Goal: Task Accomplishment & Management: Manage account settings

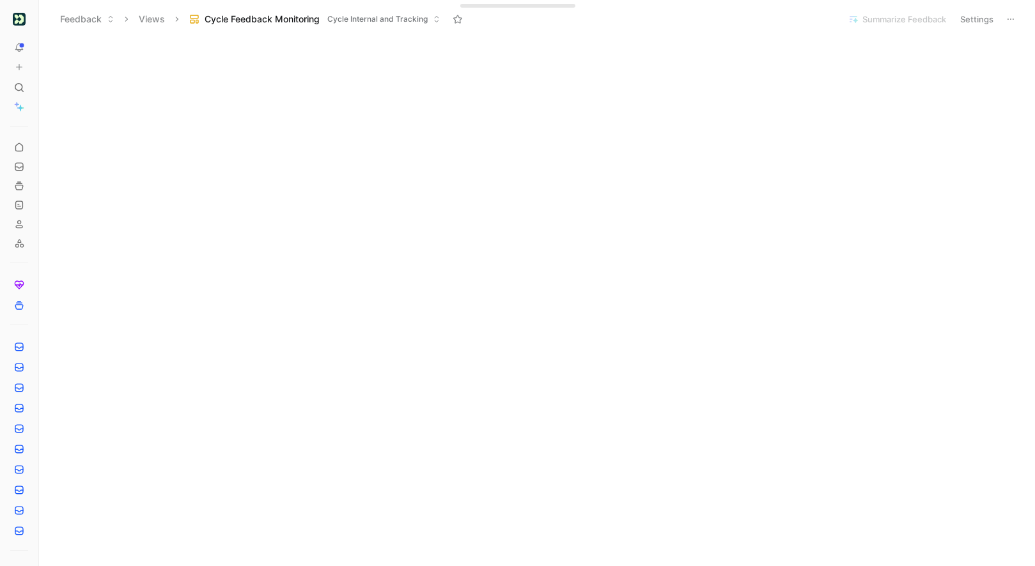
scroll to position [1248, 0]
click at [24, 146] on link at bounding box center [19, 148] width 18 height 18
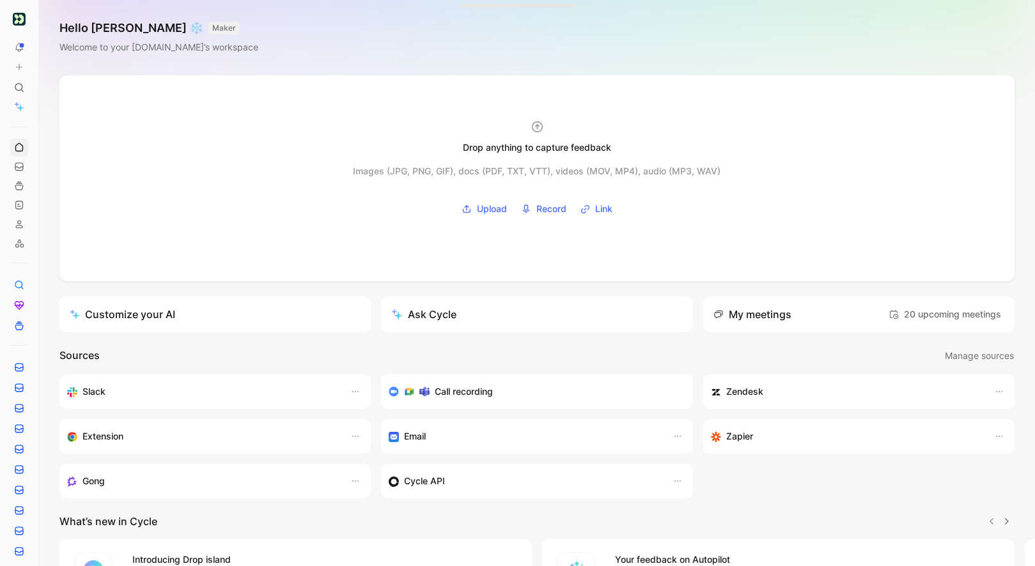
click at [44, 22] on use at bounding box center [42, 19] width 8 height 8
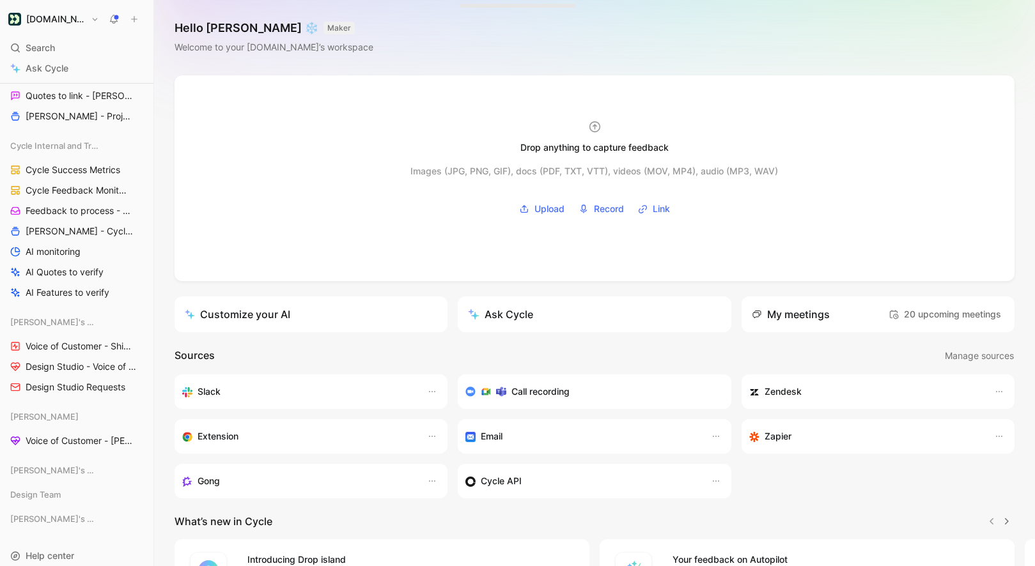
scroll to position [1262, 0]
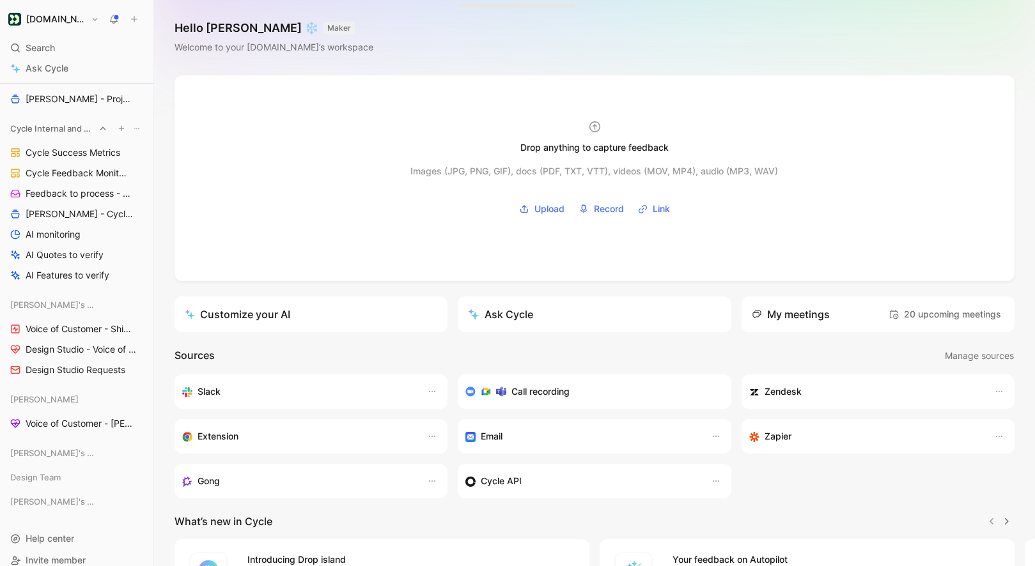
click at [125, 127] on button "button" at bounding box center [121, 128] width 13 height 13
click at [73, 155] on div at bounding box center [517, 283] width 1035 height 566
click at [141, 172] on icon "View actions" at bounding box center [137, 173] width 10 height 10
click at [141, 197] on div "Duplicate" at bounding box center [144, 196] width 96 height 15
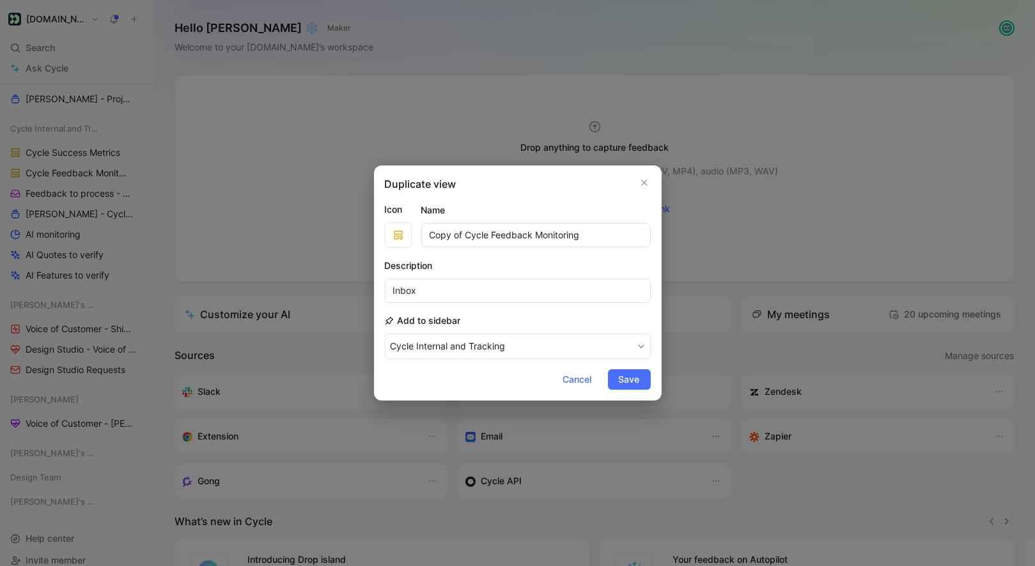
click at [504, 234] on input "Copy of Cycle Feedback Monitoring" at bounding box center [535, 235] width 229 height 24
type input "Product Dashboard"
click at [385, 334] on button "Cycle Internal and Tracking" at bounding box center [518, 347] width 266 height 26
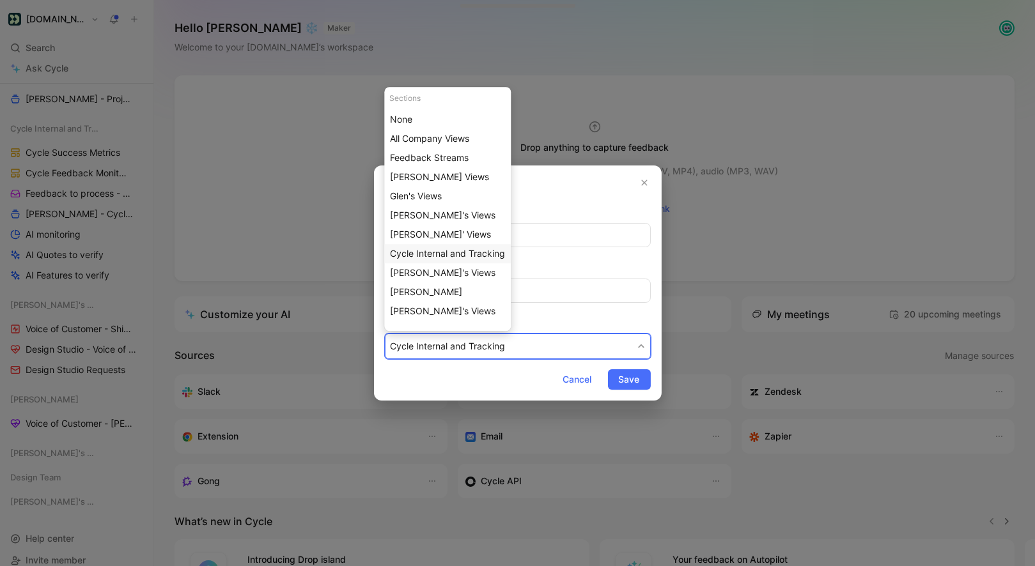
click at [495, 261] on div "Cycle Internal and Tracking" at bounding box center [447, 253] width 127 height 19
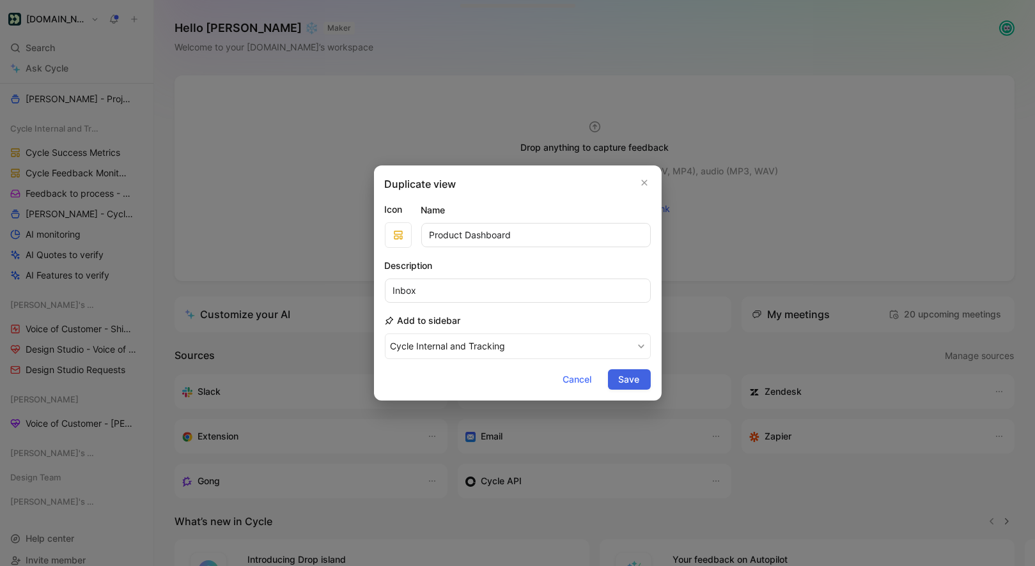
click at [635, 385] on span "Save" at bounding box center [629, 379] width 21 height 15
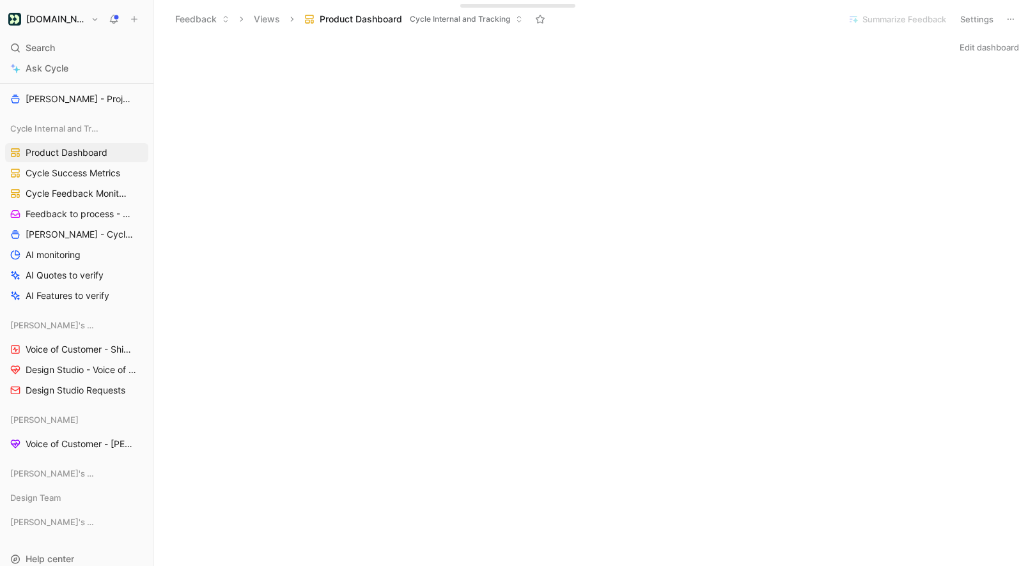
click at [973, 53] on button "Edit dashboard" at bounding box center [988, 47] width 71 height 18
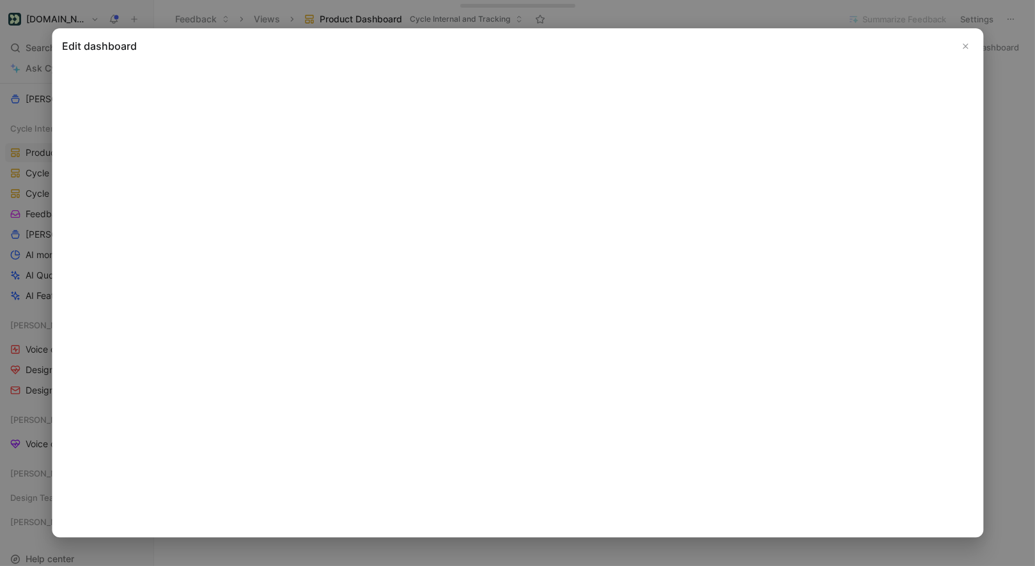
click at [963, 42] on icon "Close" at bounding box center [965, 46] width 9 height 9
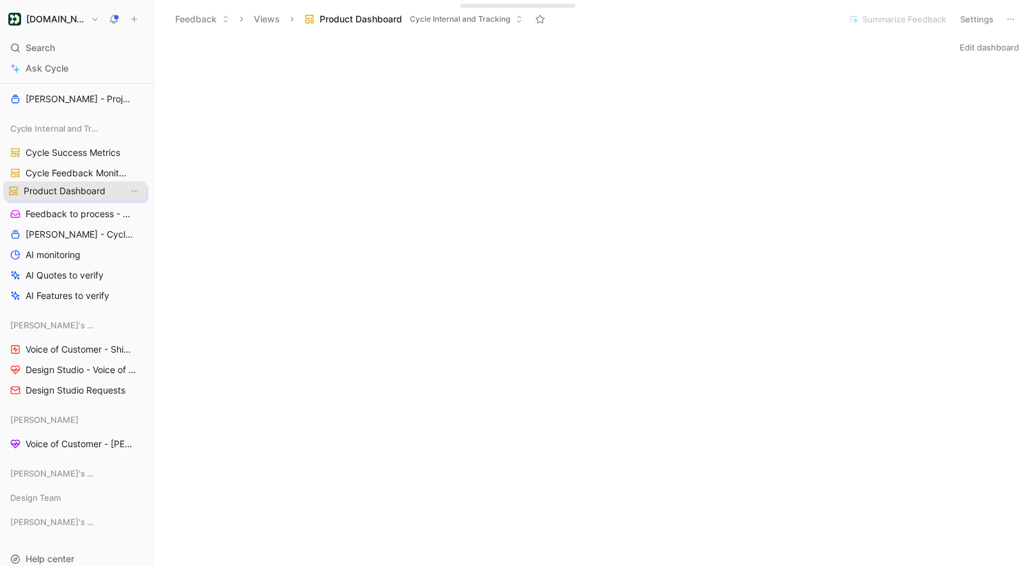
drag, startPoint x: 62, startPoint y: 154, endPoint x: 60, endPoint y: 193, distance: 39.0
click at [977, 49] on button "Edit dashboard" at bounding box center [988, 47] width 71 height 18
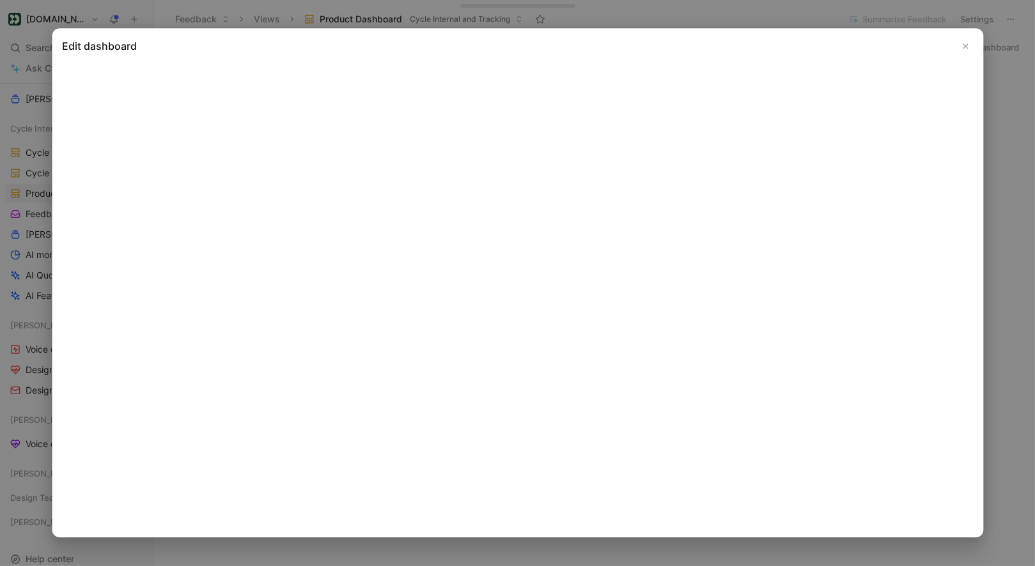
click at [969, 49] on icon "Close" at bounding box center [965, 46] width 9 height 9
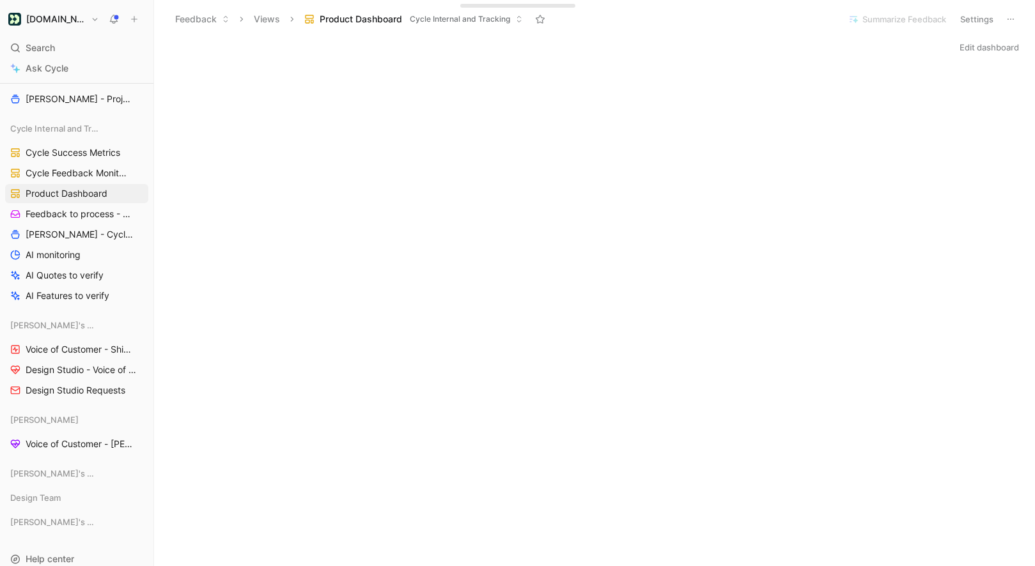
click at [990, 43] on button "Edit dashboard" at bounding box center [988, 47] width 71 height 18
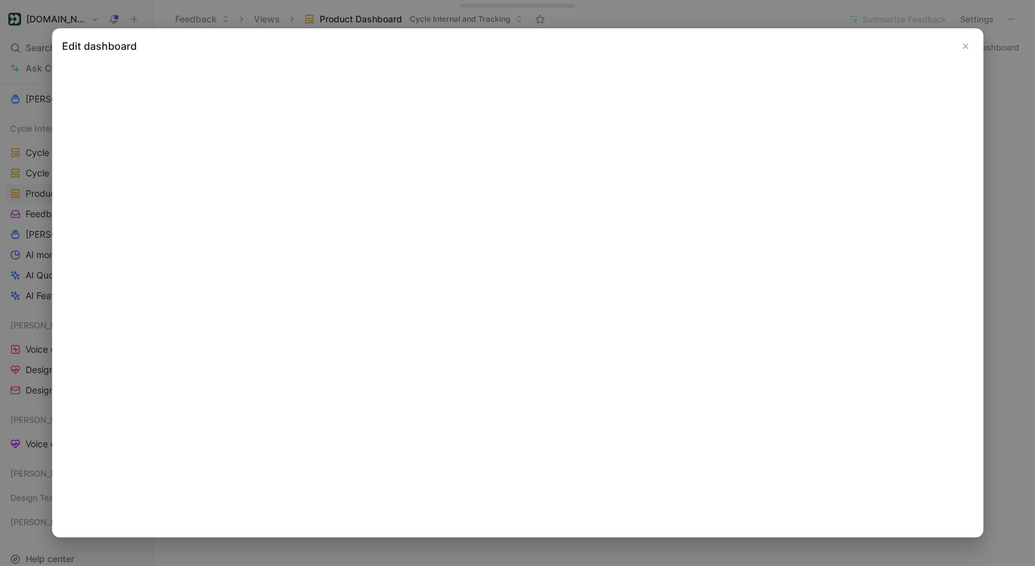
click at [964, 49] on icon "Close" at bounding box center [965, 46] width 9 height 9
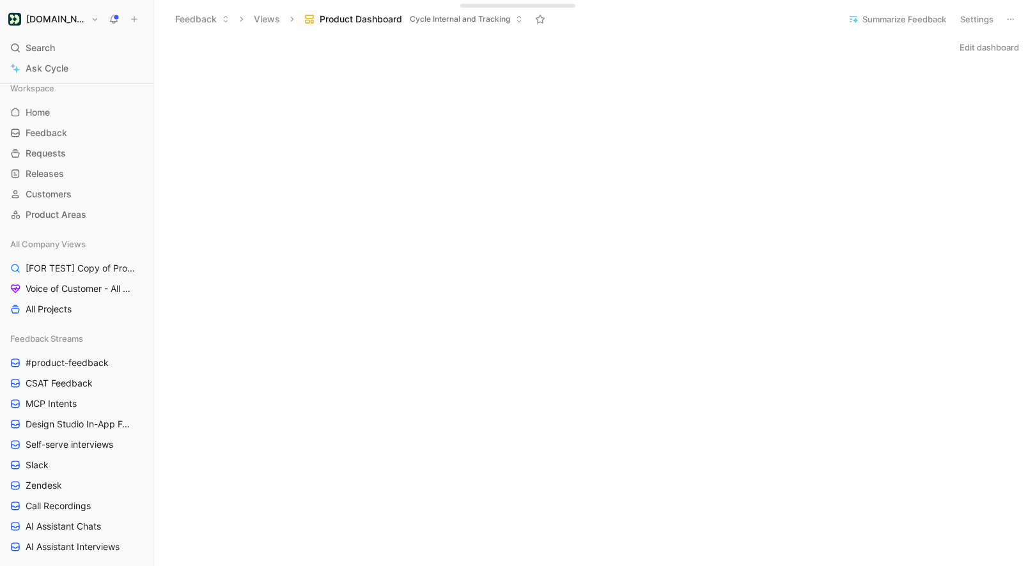
scroll to position [5, 0]
click at [81, 275] on span "[FOR TEST] Copy of Projects for Discovery" at bounding box center [78, 269] width 105 height 13
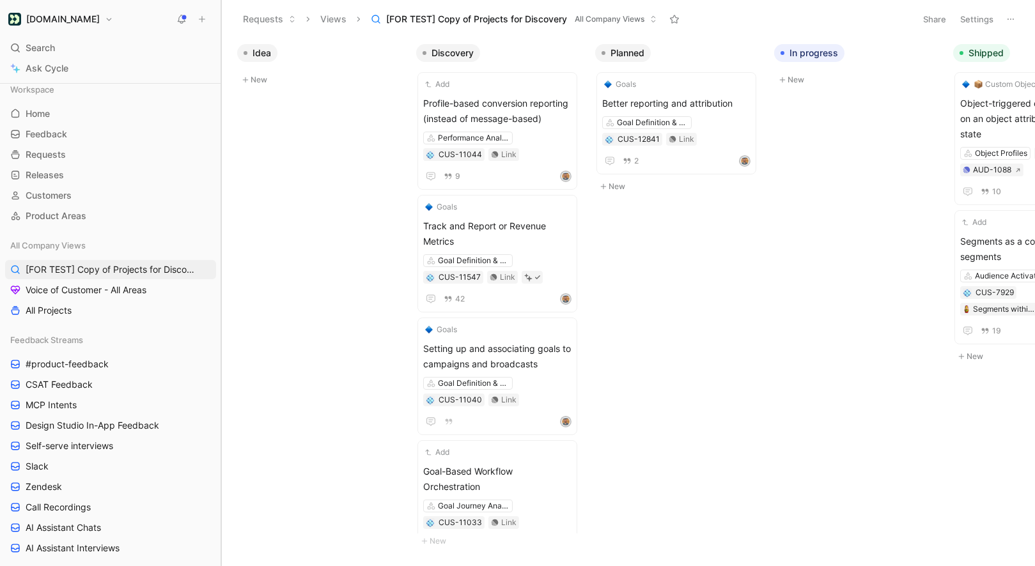
drag, startPoint x: 153, startPoint y: 210, endPoint x: 222, endPoint y: 210, distance: 69.0
click at [222, 210] on div at bounding box center [221, 283] width 5 height 566
drag, startPoint x: 222, startPoint y: 210, endPoint x: 268, endPoint y: 209, distance: 46.0
click at [281, 209] on div "[DOMAIN_NAME] Search ⌘ K Ask Cycle Workspace Home G then H Feedback G then F Re…" at bounding box center [517, 283] width 1035 height 566
drag, startPoint x: 220, startPoint y: 206, endPoint x: 310, endPoint y: 206, distance: 90.1
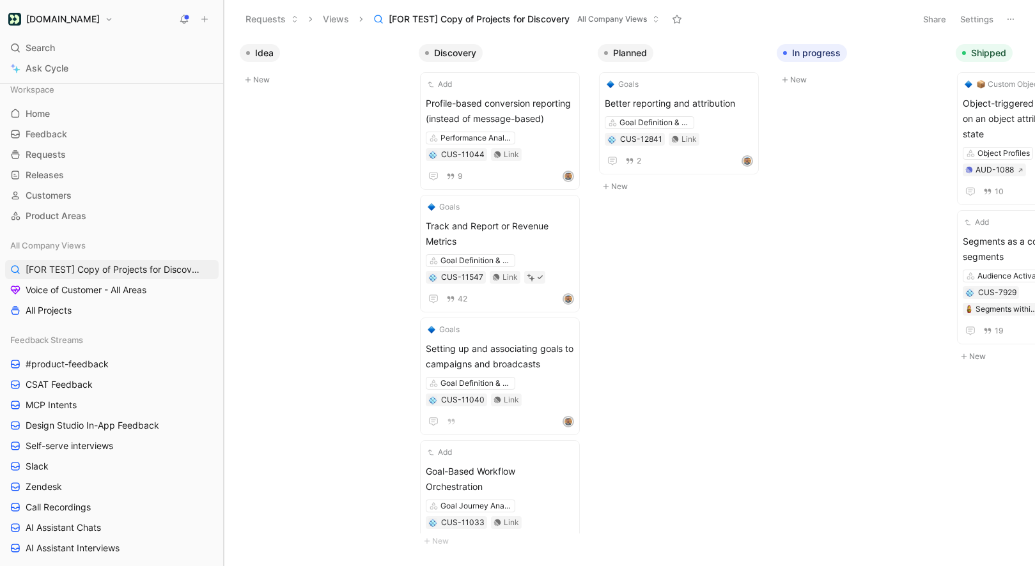
click at [314, 206] on div "[DOMAIN_NAME] Search ⌘ K Ask Cycle Workspace Home G then H Feedback G then F Re…" at bounding box center [517, 283] width 1035 height 566
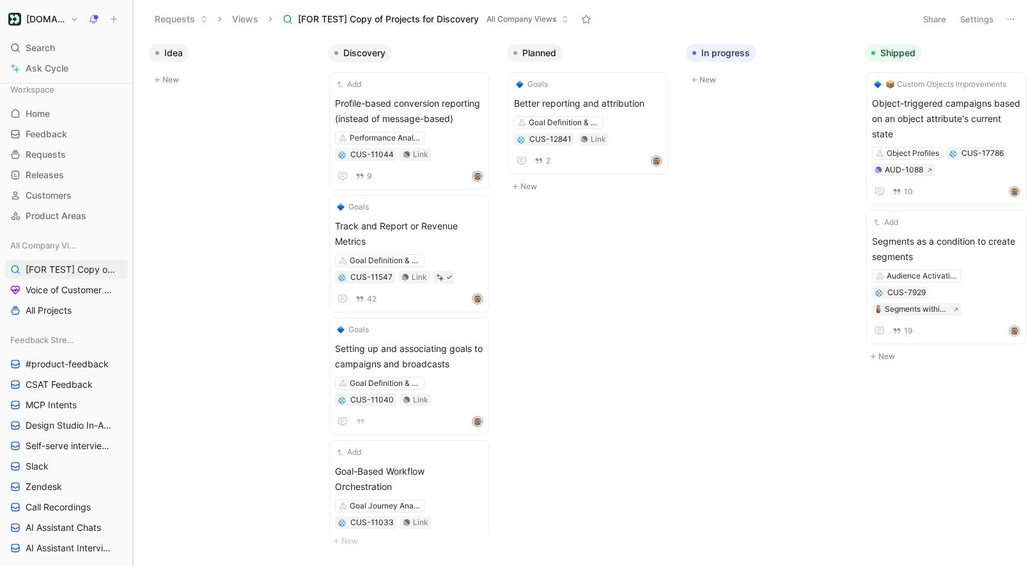
drag, startPoint x: 224, startPoint y: 206, endPoint x: 134, endPoint y: 209, distance: 90.8
click at [134, 209] on div at bounding box center [132, 283] width 5 height 566
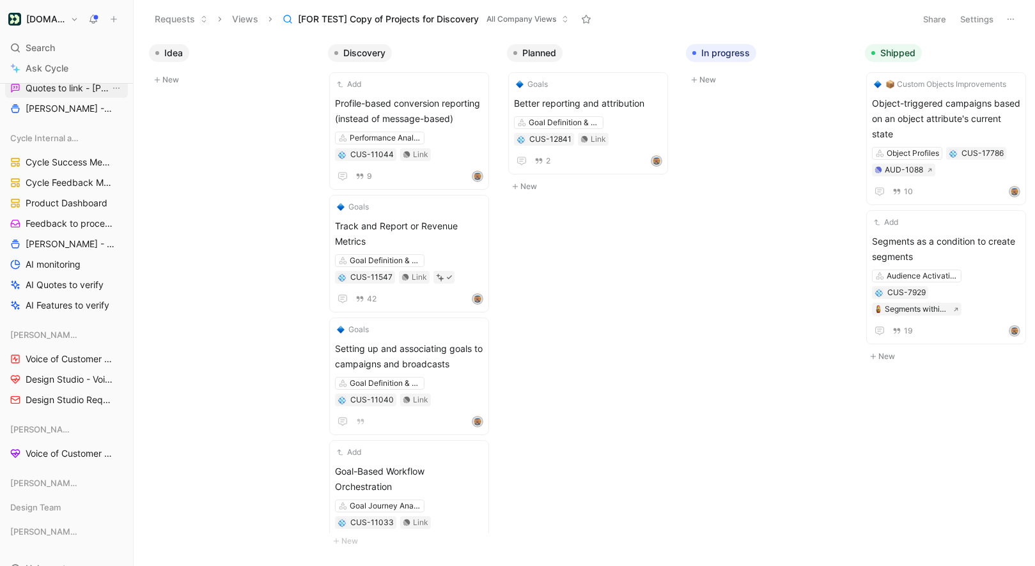
scroll to position [1296, 0]
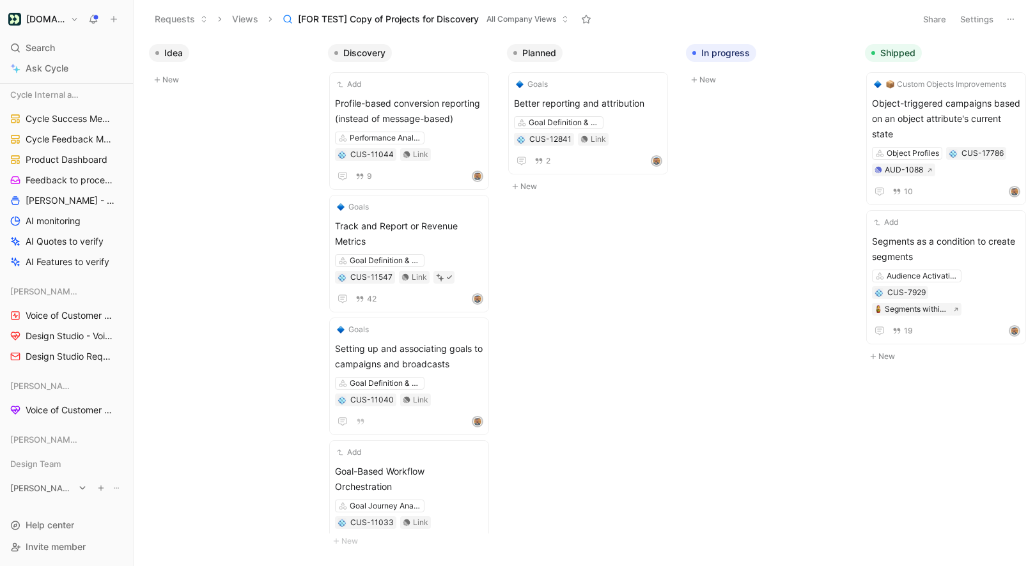
click at [65, 487] on span "[PERSON_NAME]'s Views" at bounding box center [42, 488] width 64 height 13
click at [65, 511] on span "Data Experiences" at bounding box center [62, 512] width 73 height 13
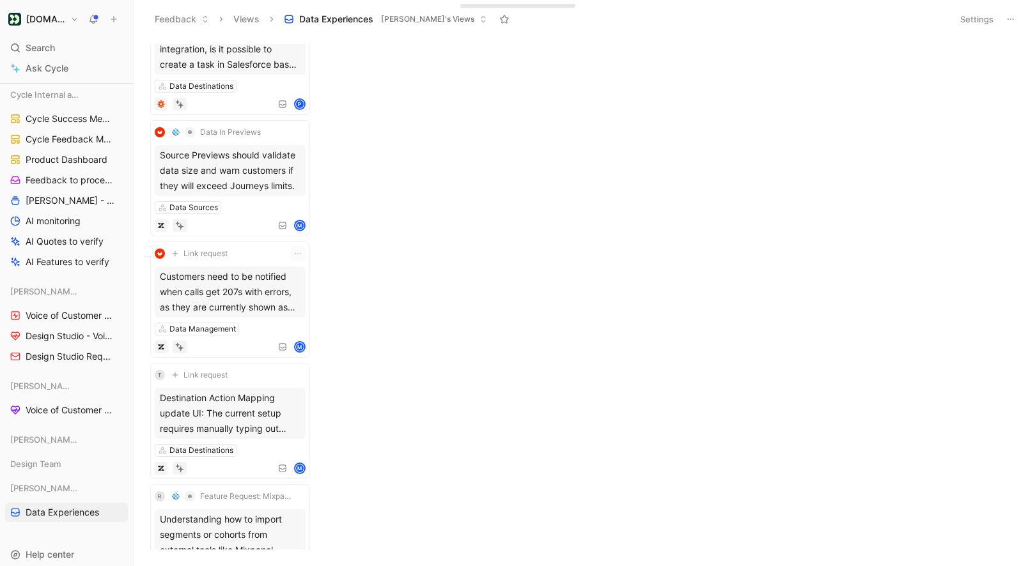
scroll to position [142, 0]
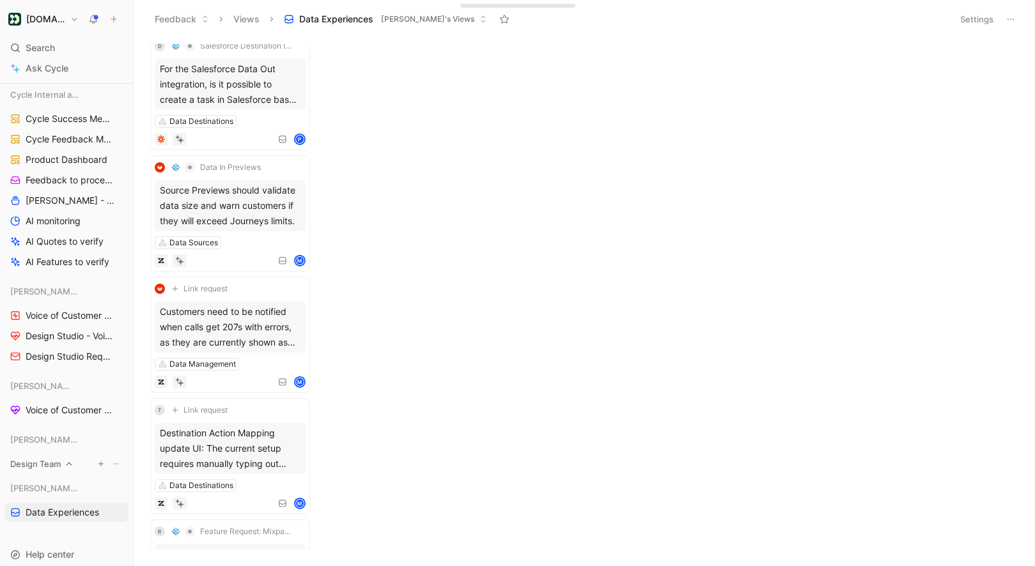
click at [46, 470] on div "Design Team" at bounding box center [66, 463] width 123 height 19
click at [59, 443] on span "[PERSON_NAME]'s Views" at bounding box center [42, 439] width 64 height 13
click at [78, 443] on icon at bounding box center [82, 439] width 9 height 9
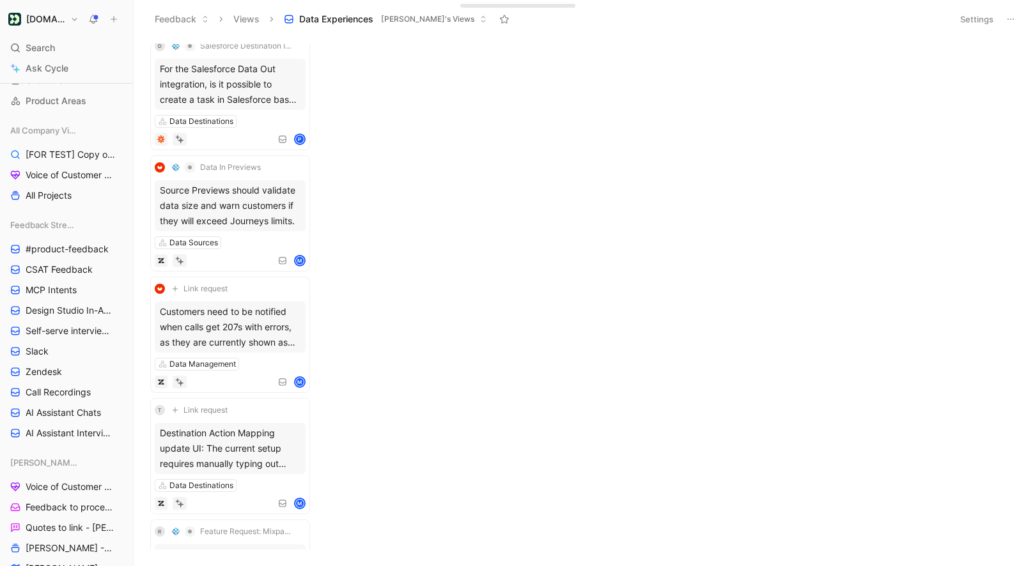
scroll to position [0, 0]
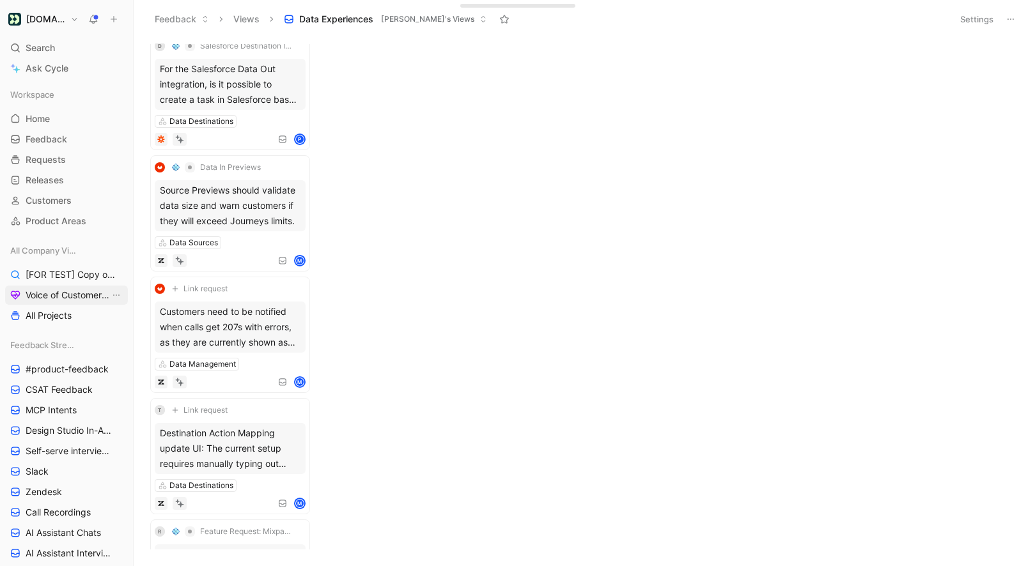
click at [79, 289] on span "Voice of Customer - All Areas" at bounding box center [68, 295] width 84 height 13
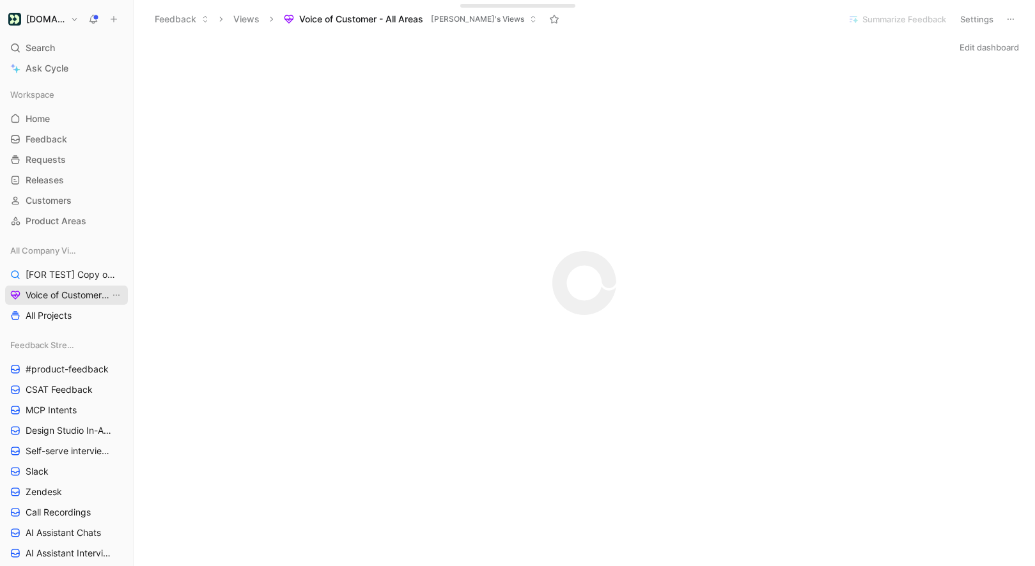
click at [79, 286] on link "Voice of Customer - All Areas" at bounding box center [66, 295] width 123 height 19
click at [79, 277] on span "[FOR TEST] Copy of Projects for Discovery" at bounding box center [68, 274] width 84 height 13
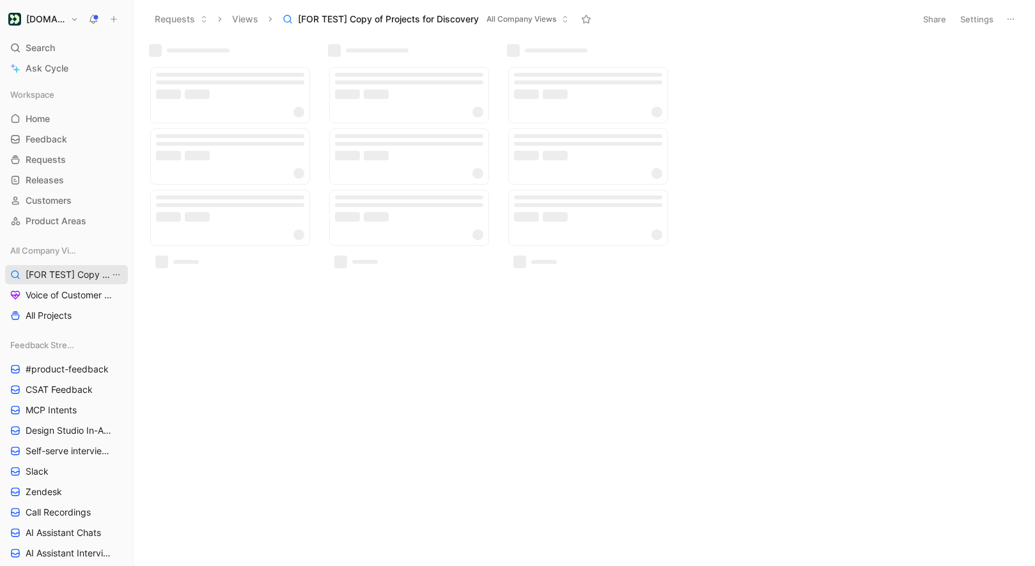
click at [110, 277] on button "View actions" at bounding box center [116, 274] width 13 height 13
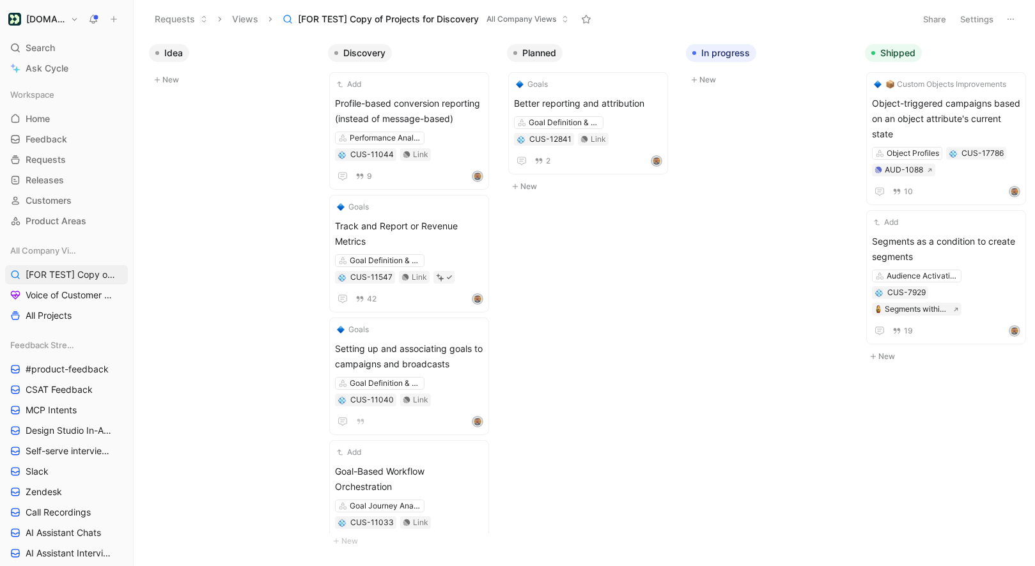
click at [982, 17] on button "Settings" at bounding box center [976, 19] width 45 height 18
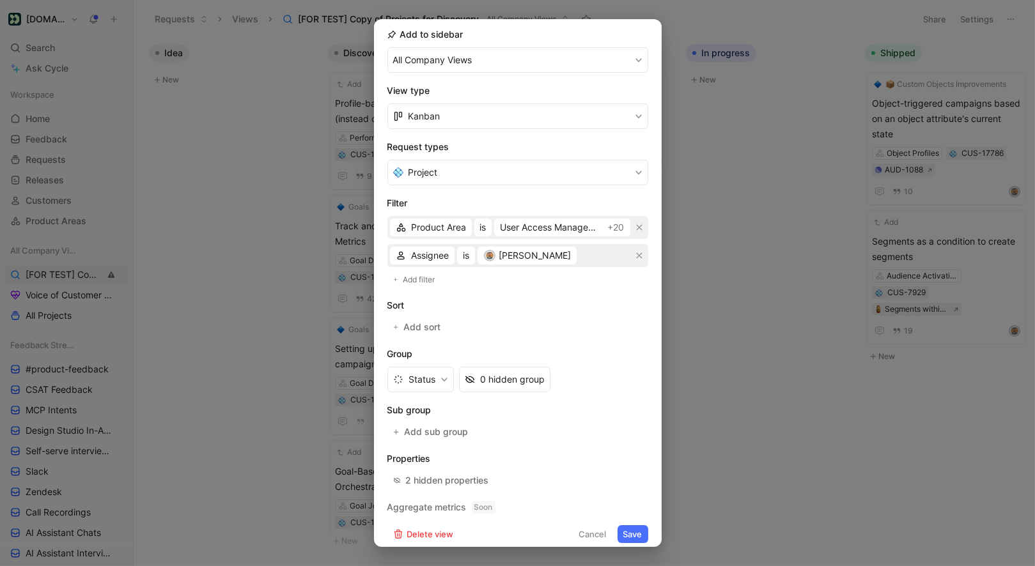
scroll to position [150, 0]
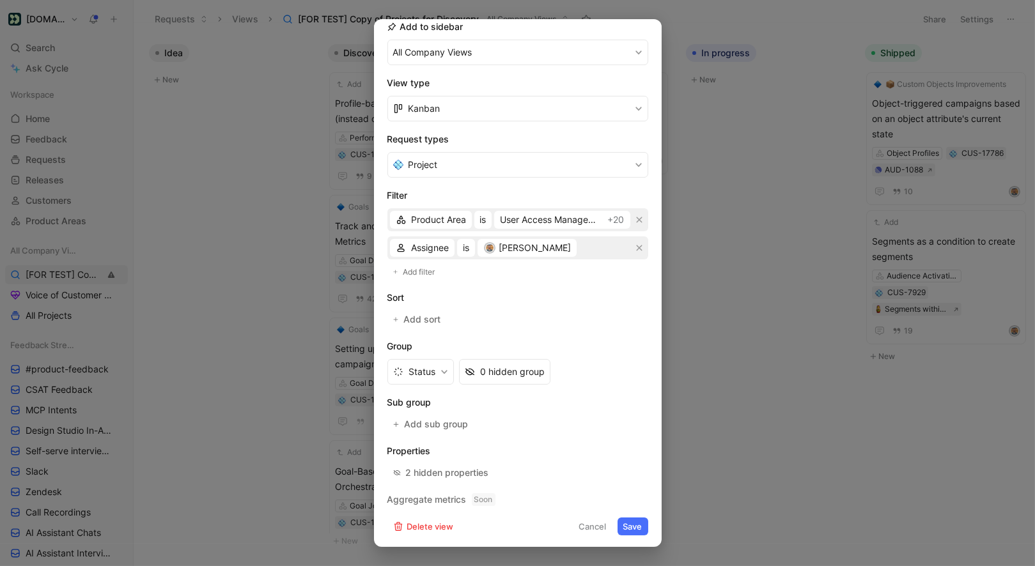
click at [790, 228] on div at bounding box center [517, 283] width 1035 height 566
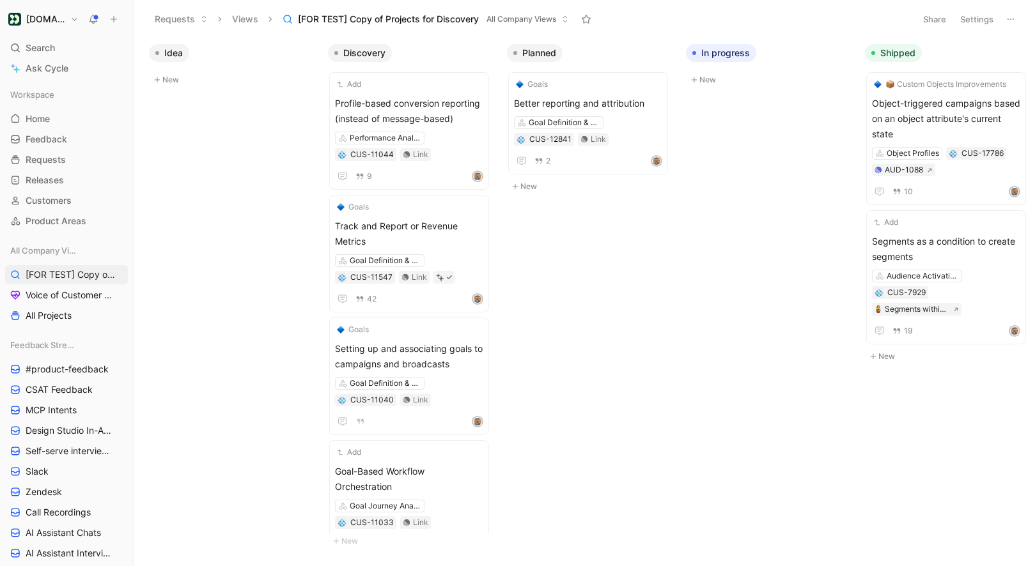
click at [933, 27] on button "Share" at bounding box center [934, 19] width 35 height 18
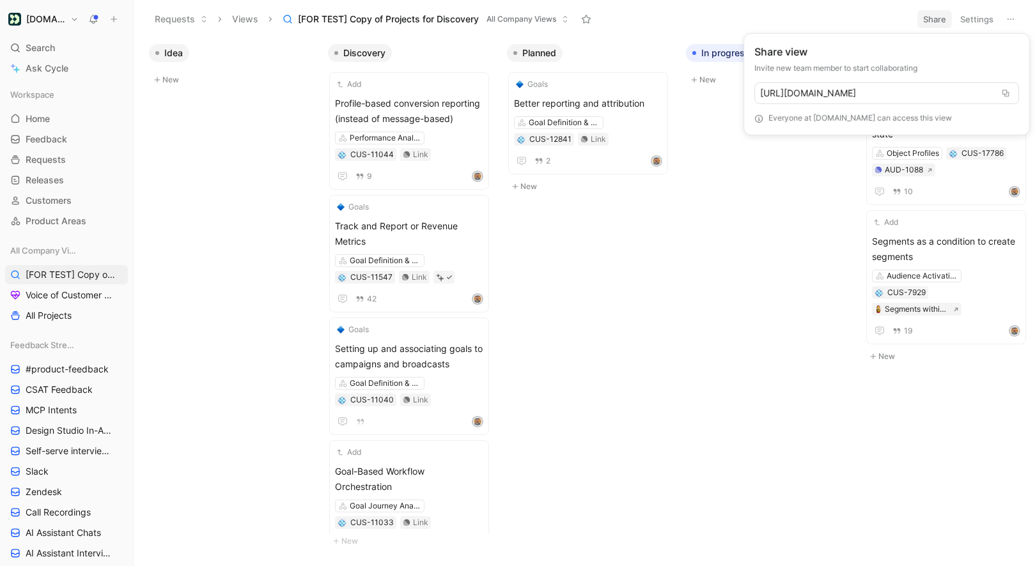
click at [874, 28] on html "[DOMAIN_NAME] Search ⌘ K Ask Cycle Workspace Home G then H Feedback G then F Re…" at bounding box center [517, 283] width 1035 height 566
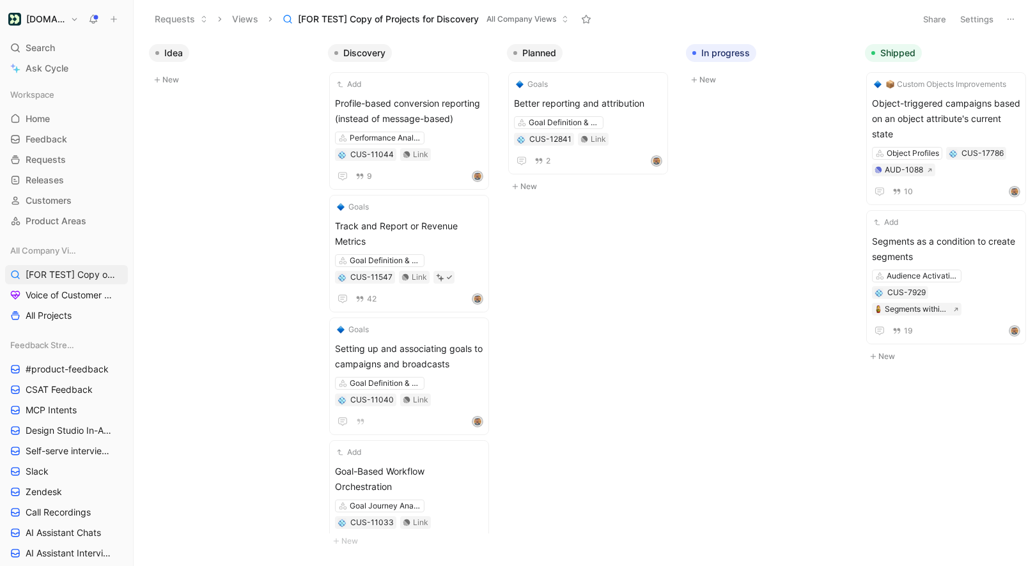
click at [928, 22] on button "Share" at bounding box center [934, 19] width 35 height 18
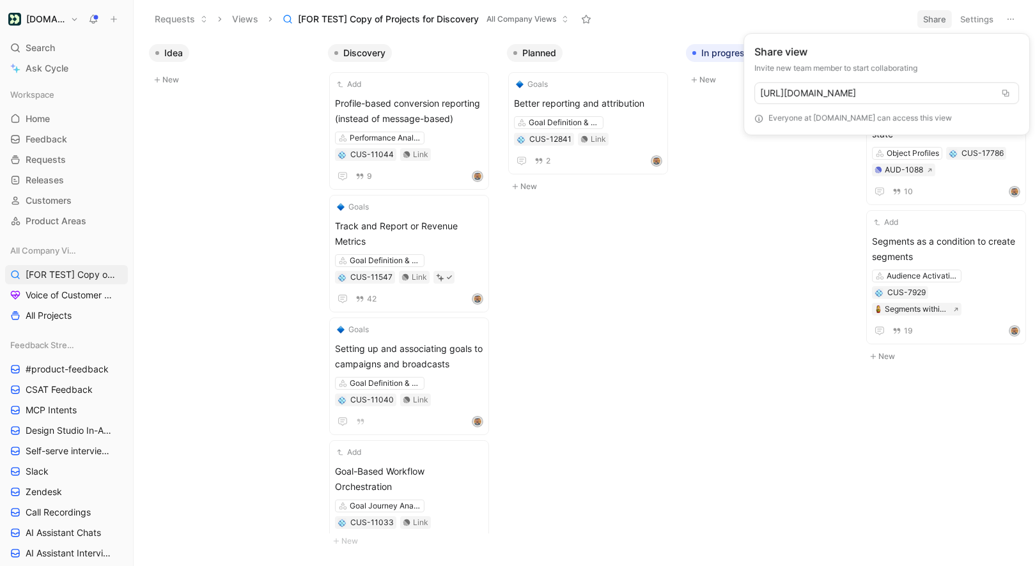
click at [928, 22] on html "[DOMAIN_NAME] Search ⌘ K Ask Cycle Workspace Home G then H Feedback G then F Re…" at bounding box center [517, 283] width 1035 height 566
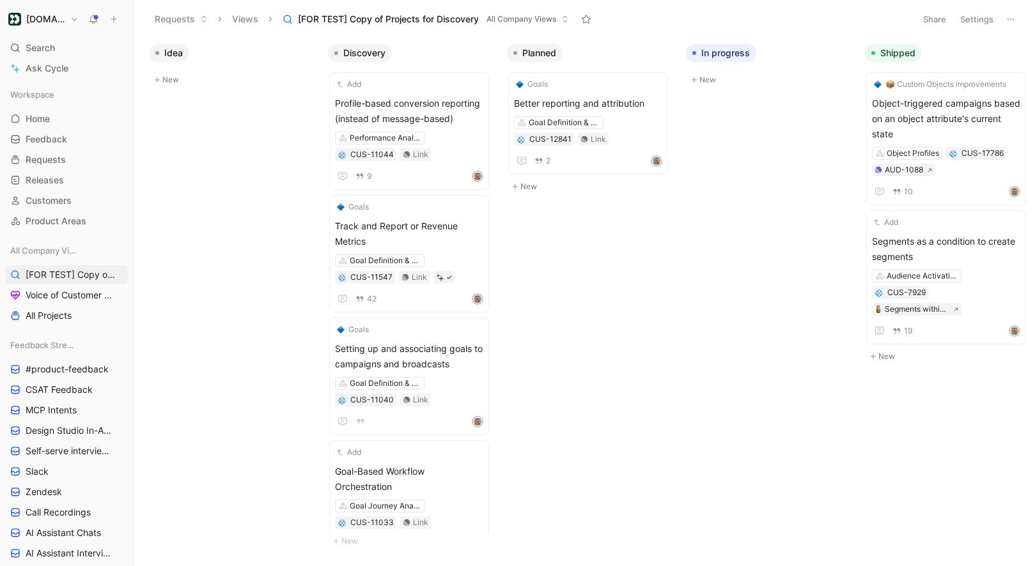
click at [941, 22] on button "Share" at bounding box center [934, 19] width 35 height 18
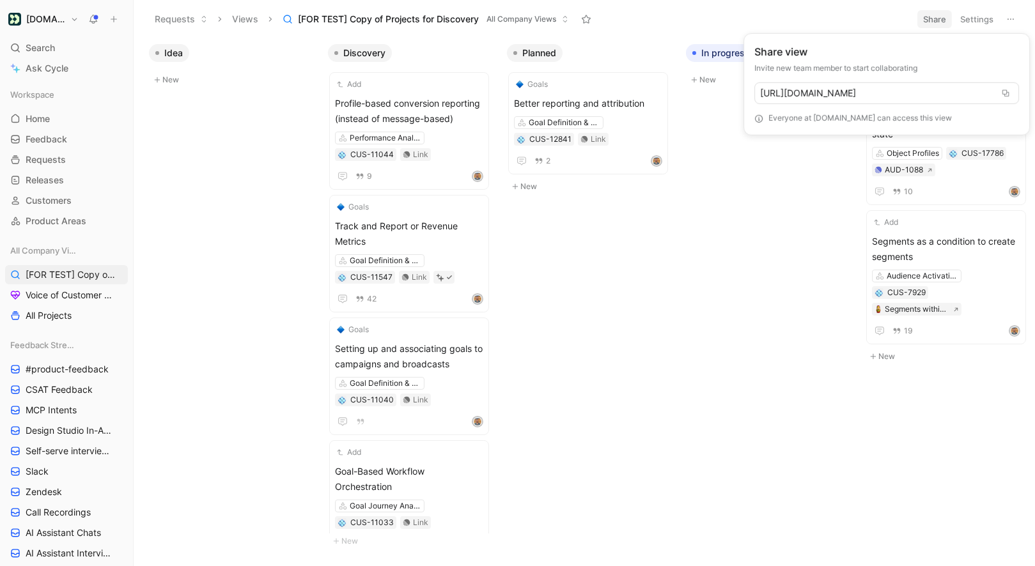
click at [941, 22] on html "[DOMAIN_NAME] Search ⌘ K Ask Cycle Workspace Home G then H Feedback G then F Re…" at bounding box center [517, 283] width 1035 height 566
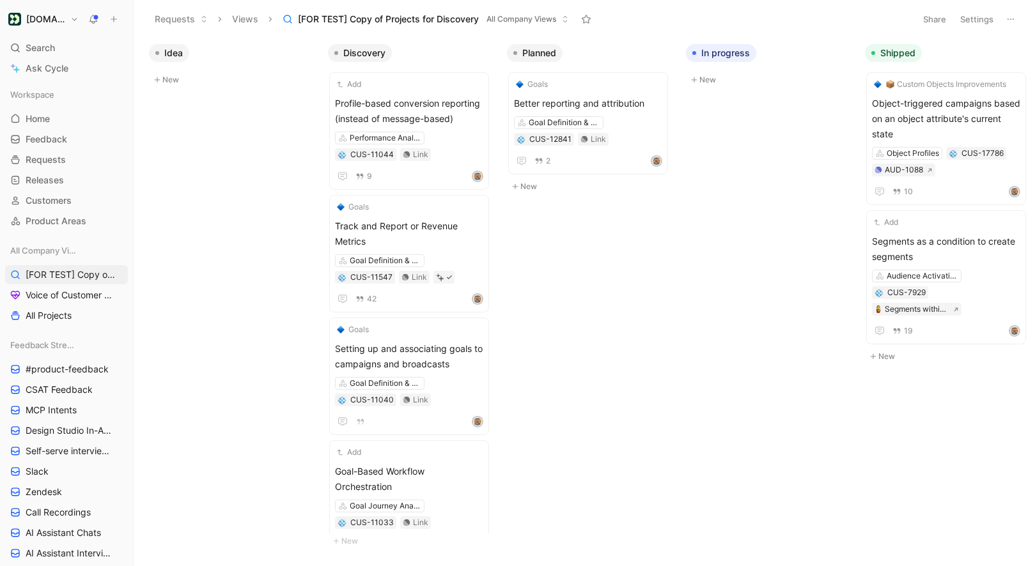
click at [1012, 15] on icon at bounding box center [1010, 19] width 10 height 10
click at [80, 268] on span "[FOR TEST] Copy of Projects for Discovery" at bounding box center [68, 274] width 84 height 13
click at [69, 293] on span "Voice of Customer - All Areas" at bounding box center [68, 295] width 84 height 13
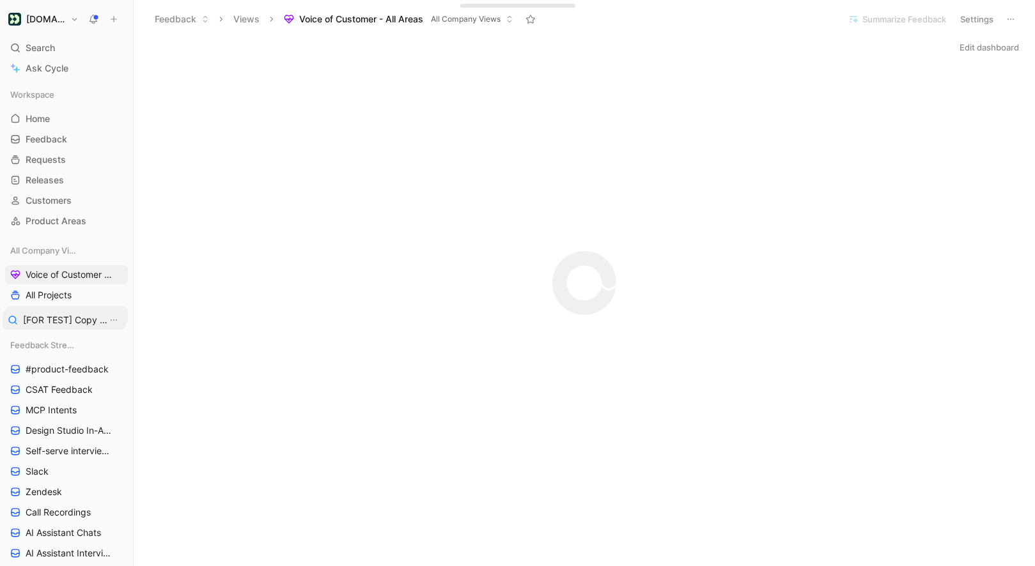
drag, startPoint x: 71, startPoint y: 277, endPoint x: 68, endPoint y: 322, distance: 45.4
click at [68, 281] on link "Voice of Customer - All Areas" at bounding box center [66, 274] width 123 height 19
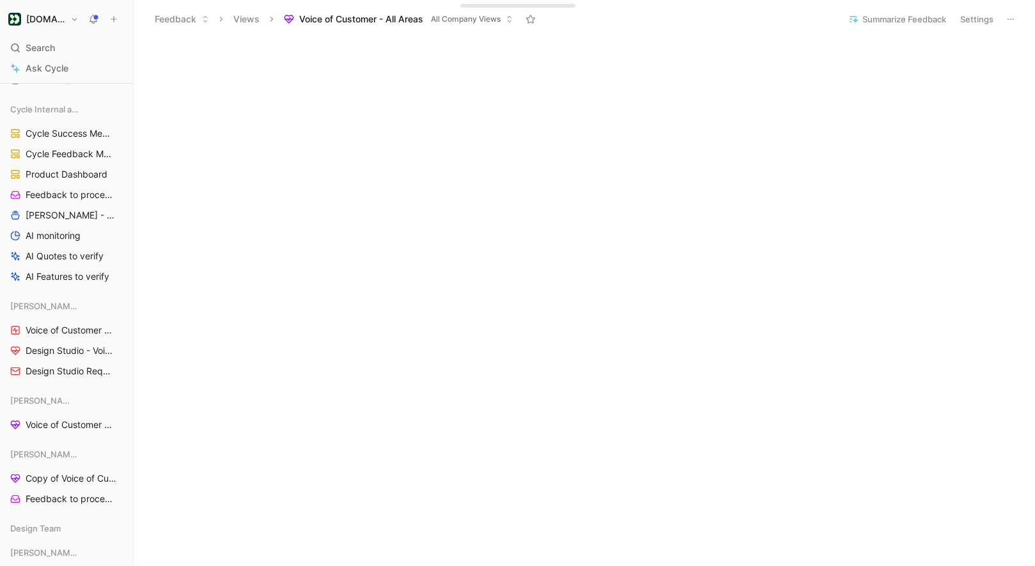
scroll to position [1226, 0]
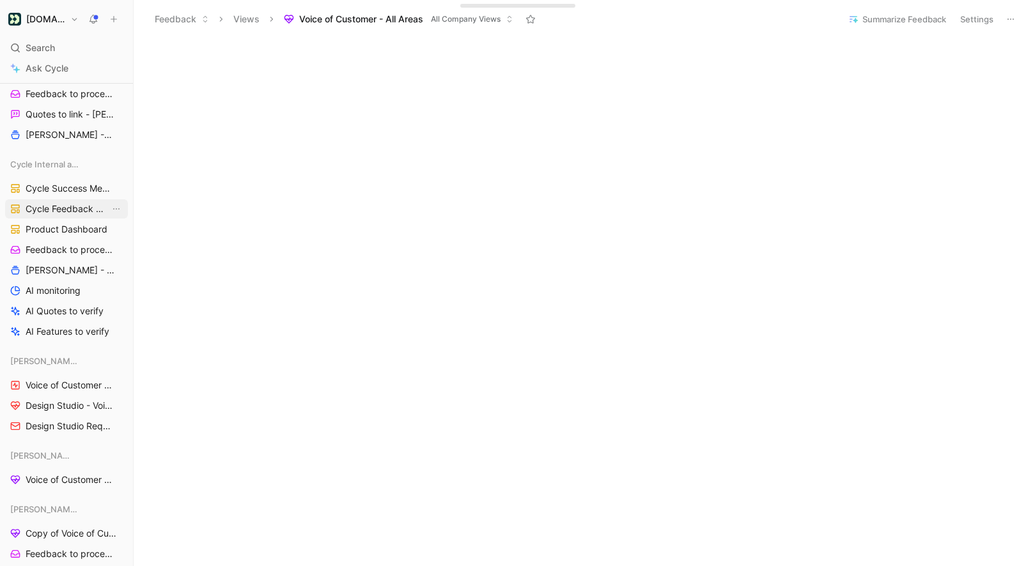
click at [67, 211] on span "Cycle Feedback Monitoring" at bounding box center [68, 209] width 84 height 13
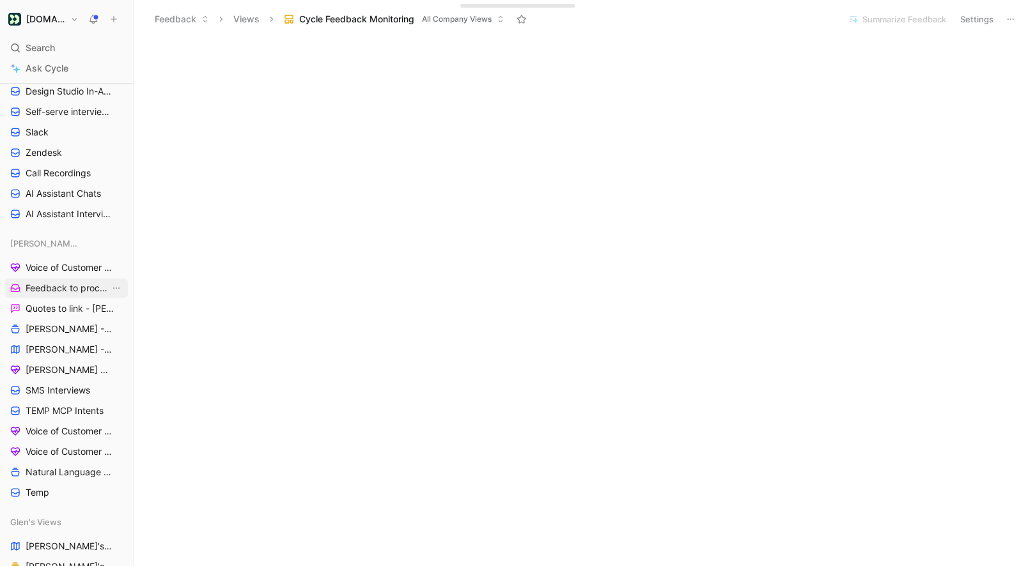
scroll to position [342, 0]
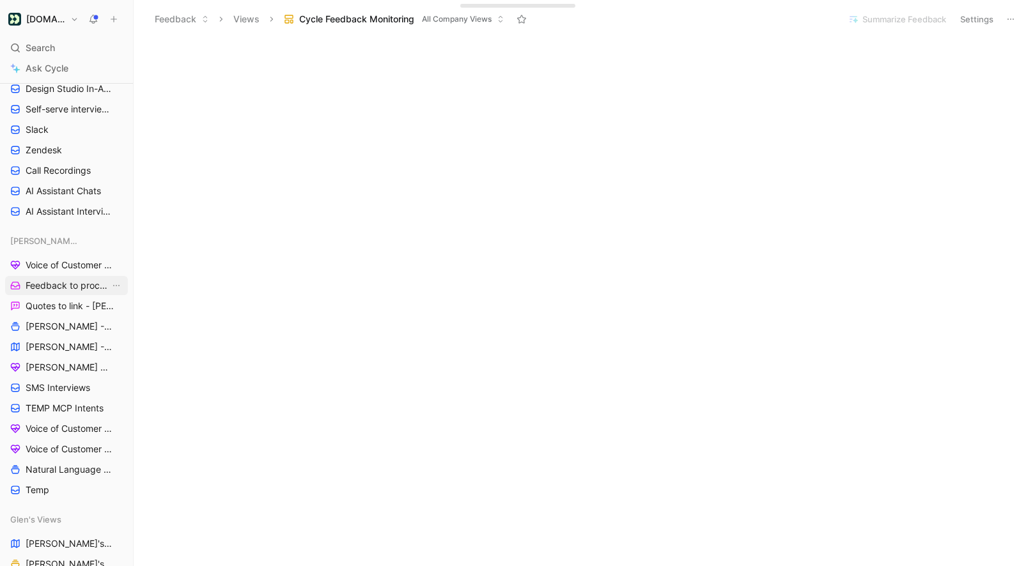
click at [72, 289] on span "Feedback to process - [PERSON_NAME]" at bounding box center [68, 285] width 84 height 13
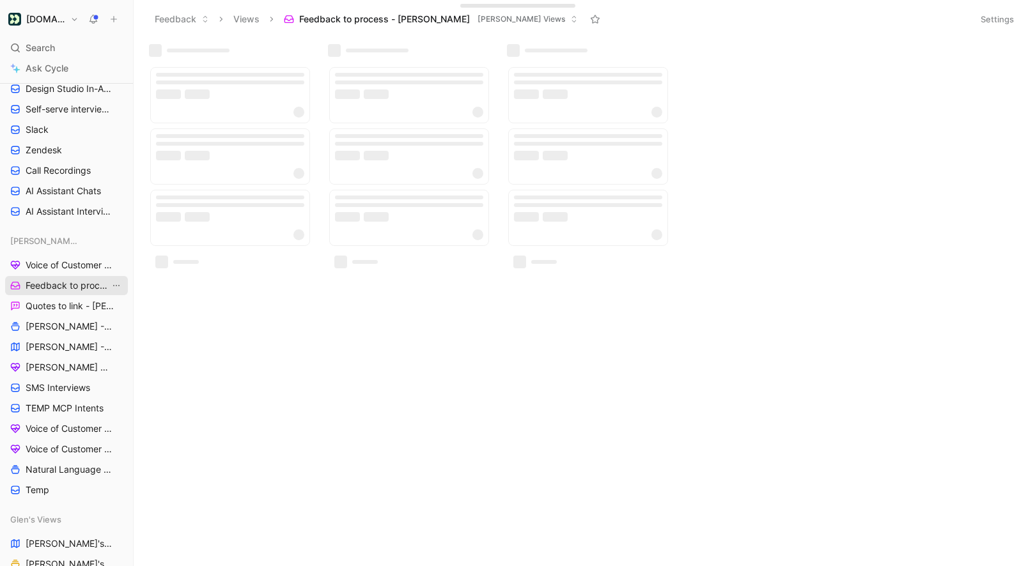
click at [113, 284] on icon "View actions" at bounding box center [116, 286] width 10 height 10
click at [105, 313] on span "Duplicate" at bounding box center [96, 308] width 40 height 11
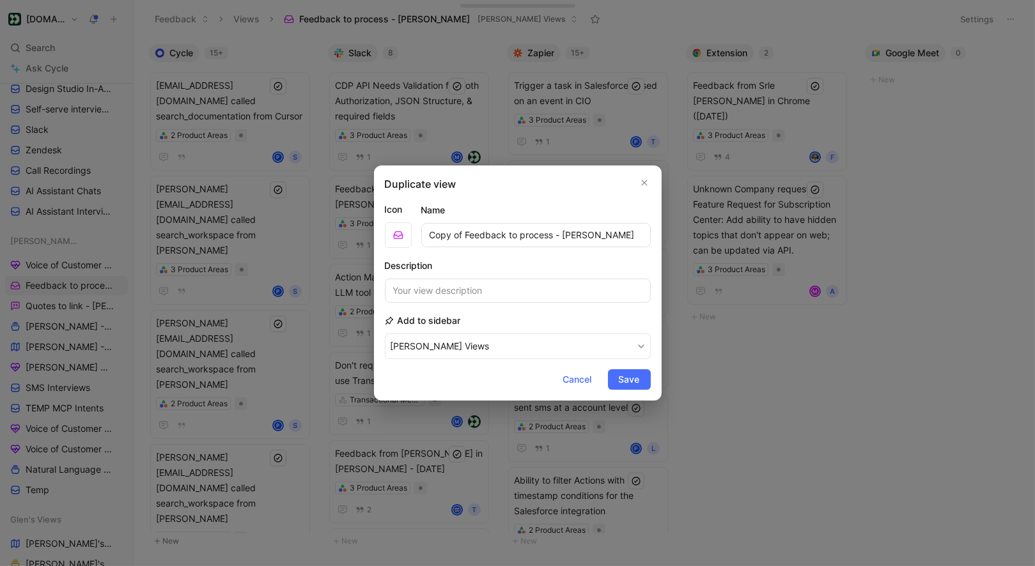
drag, startPoint x: 553, startPoint y: 238, endPoint x: 341, endPoint y: 238, distance: 212.2
click at [345, 238] on div "Duplicate view Icon Name Copy of Feedback to process - [PERSON_NAME] Descriptio…" at bounding box center [517, 283] width 1035 height 566
type input "Inbox 0 - [PERSON_NAME]"
click at [615, 375] on button "Save" at bounding box center [629, 379] width 43 height 20
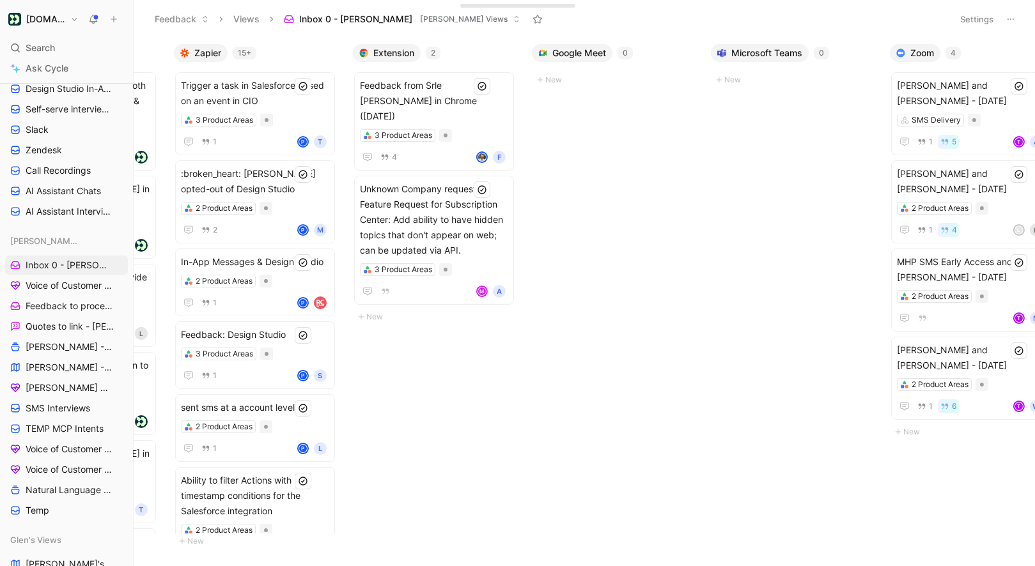
scroll to position [0, 403]
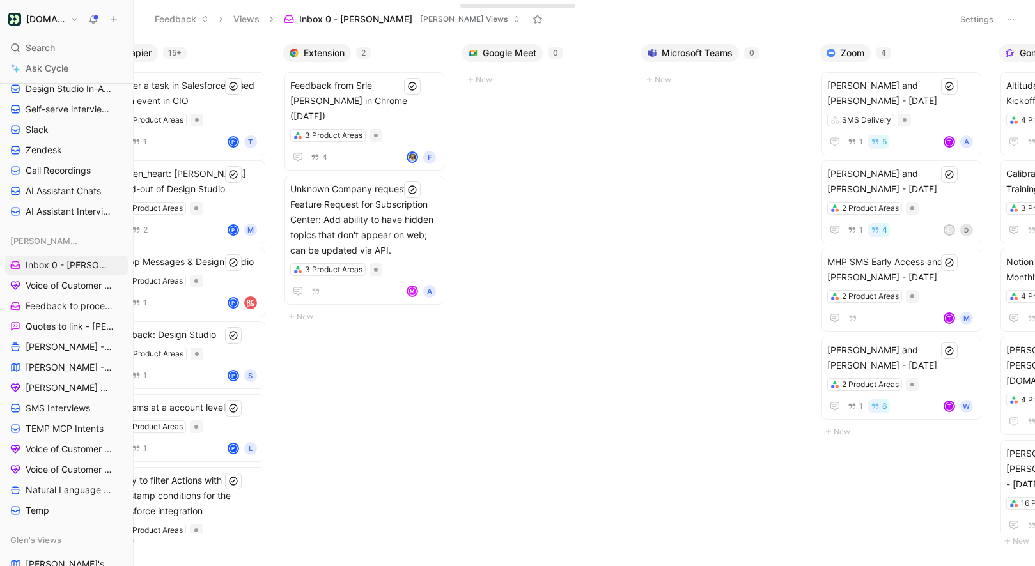
click at [982, 25] on button "Settings" at bounding box center [976, 19] width 45 height 18
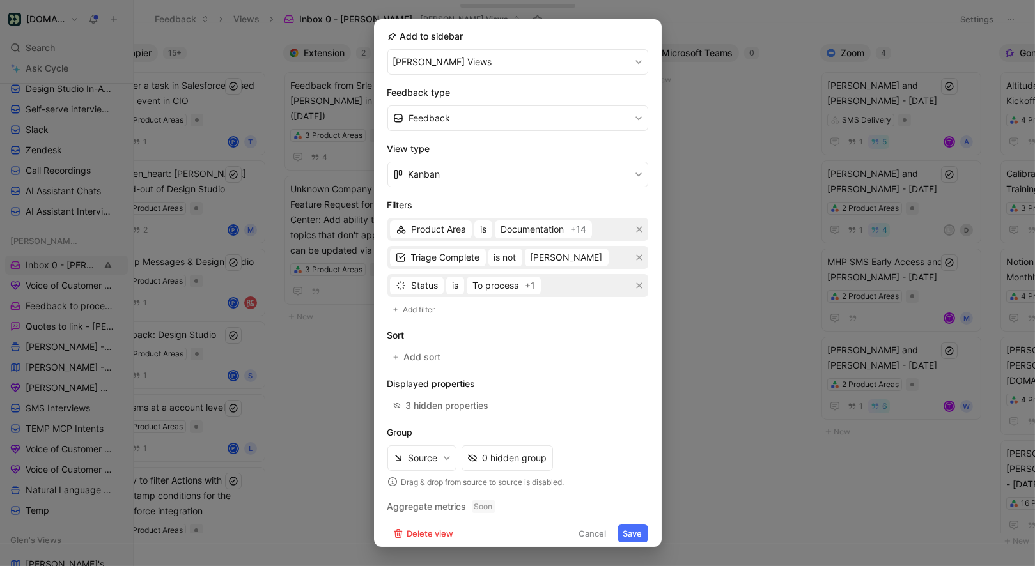
scroll to position [148, 0]
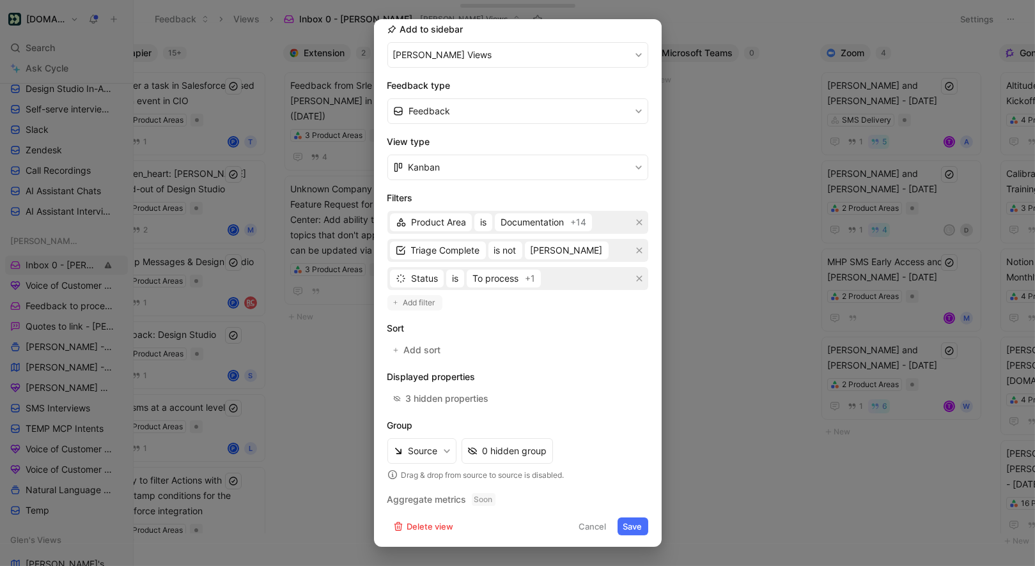
click at [435, 304] on span "Add filter" at bounding box center [419, 303] width 33 height 13
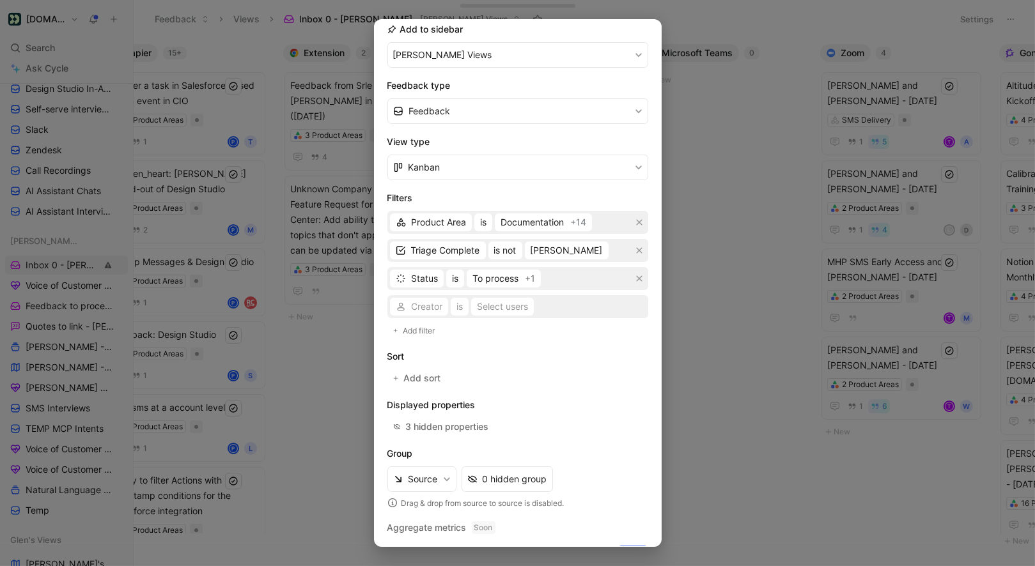
click at [432, 305] on div "Creator is Select users" at bounding box center [517, 306] width 261 height 23
click at [420, 305] on span "Creator" at bounding box center [426, 306] width 31 height 15
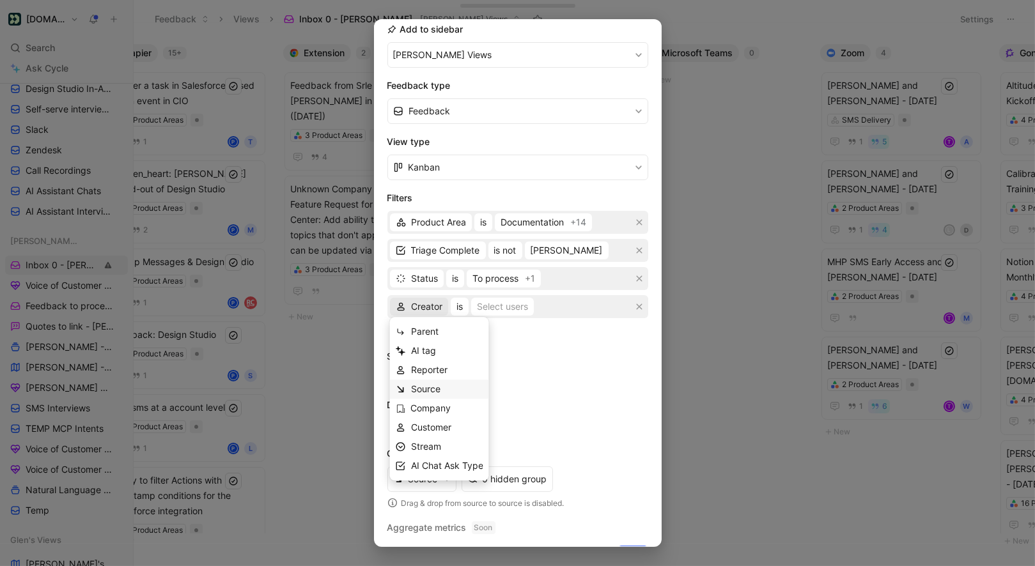
click at [424, 394] on span "Source" at bounding box center [425, 388] width 29 height 11
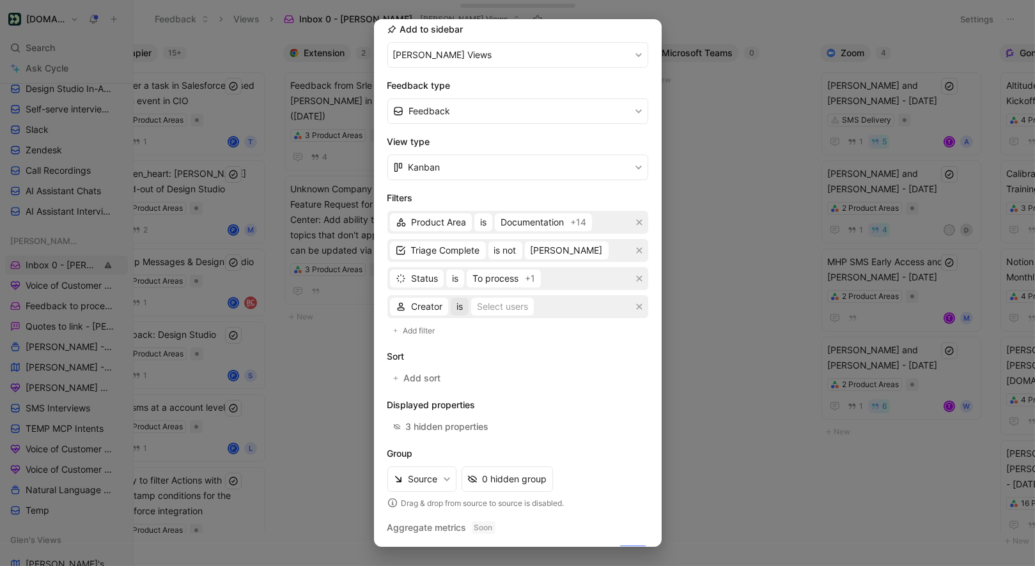
click at [467, 314] on button "is" at bounding box center [460, 307] width 18 height 18
click at [461, 316] on div "Source is Select sources" at bounding box center [517, 306] width 261 height 23
click at [461, 300] on button "is" at bounding box center [458, 307] width 18 height 18
click at [473, 351] on span "is not" at bounding box center [465, 350] width 22 height 11
click at [508, 303] on div "Select sources" at bounding box center [521, 306] width 61 height 15
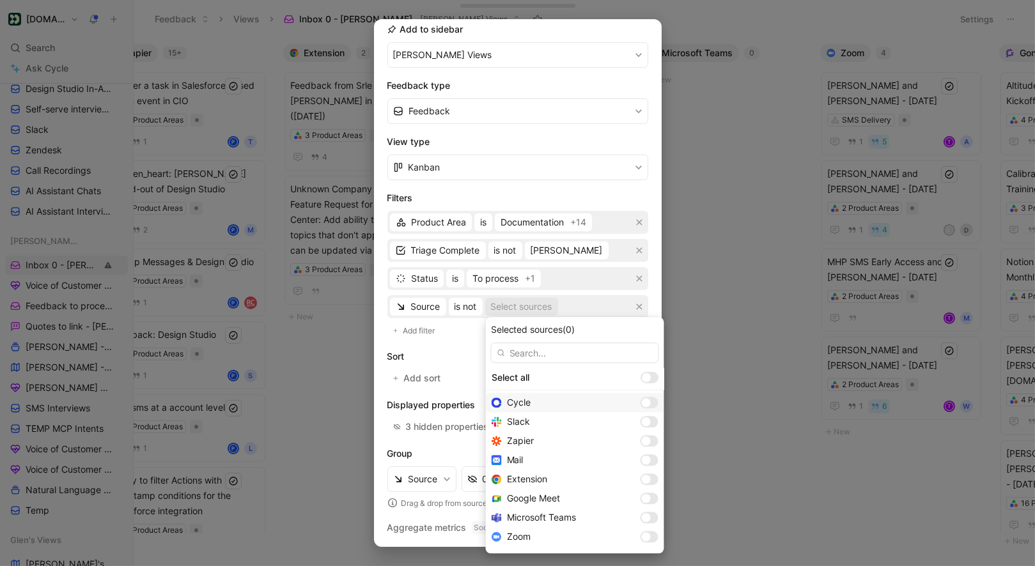
click at [642, 405] on div at bounding box center [646, 402] width 9 height 9
click at [640, 427] on div at bounding box center [649, 422] width 18 height 12
click at [640, 442] on div at bounding box center [649, 441] width 18 height 12
click at [642, 459] on div at bounding box center [646, 460] width 9 height 9
click at [642, 479] on div at bounding box center [646, 479] width 9 height 9
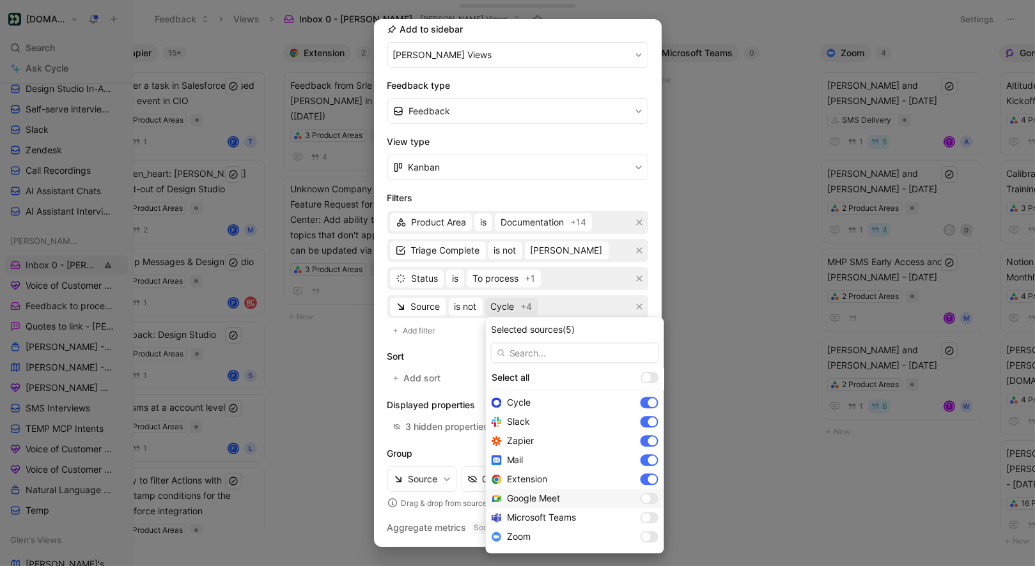
click at [612, 507] on div "Google Meet" at bounding box center [575, 498] width 178 height 19
click at [642, 518] on div at bounding box center [646, 517] width 9 height 9
click at [642, 518] on div at bounding box center [646, 520] width 9 height 9
click at [642, 500] on div at bounding box center [646, 501] width 9 height 9
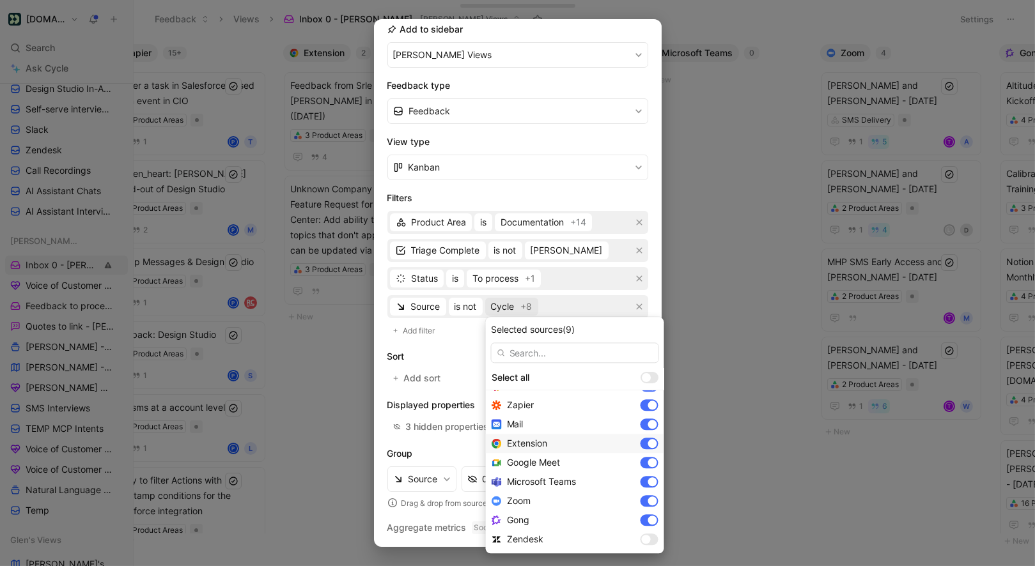
scroll to position [0, 0]
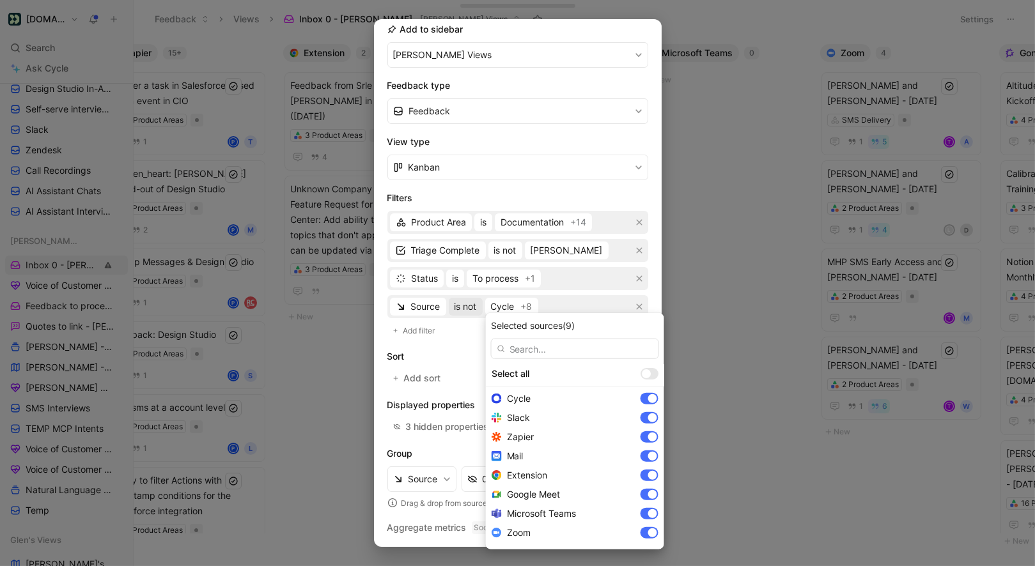
click at [466, 303] on span "is not" at bounding box center [465, 306] width 22 height 15
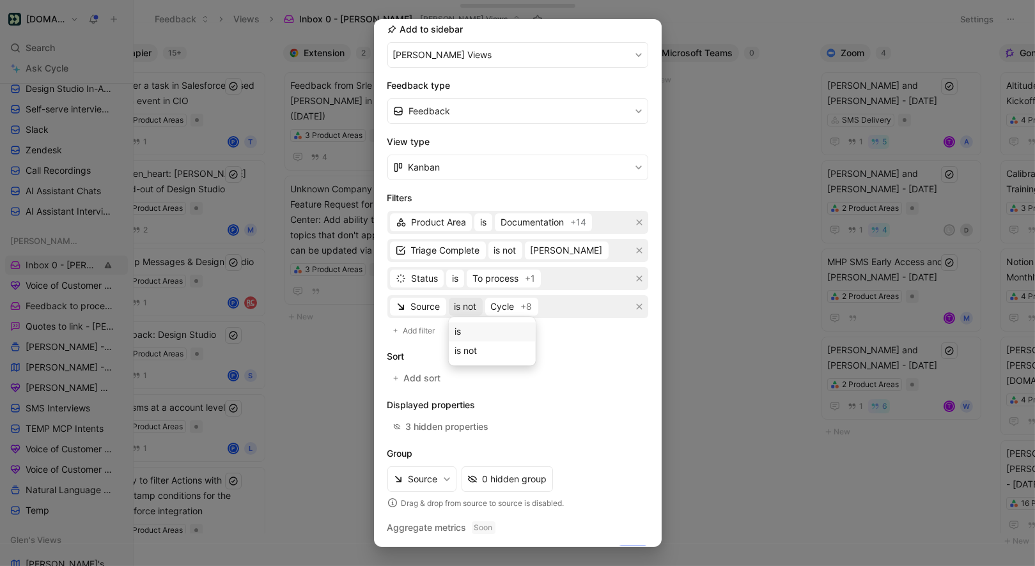
click at [466, 330] on div "is" at bounding box center [491, 331] width 75 height 15
click at [500, 306] on span "Cycle" at bounding box center [491, 306] width 24 height 15
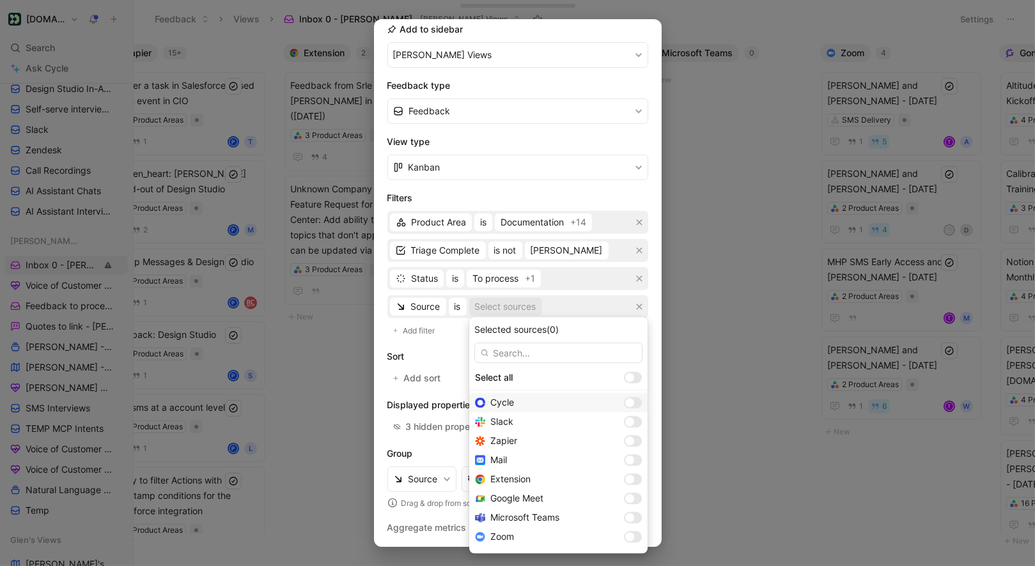
scroll to position [36, 0]
click at [625, 536] on div at bounding box center [629, 539] width 9 height 9
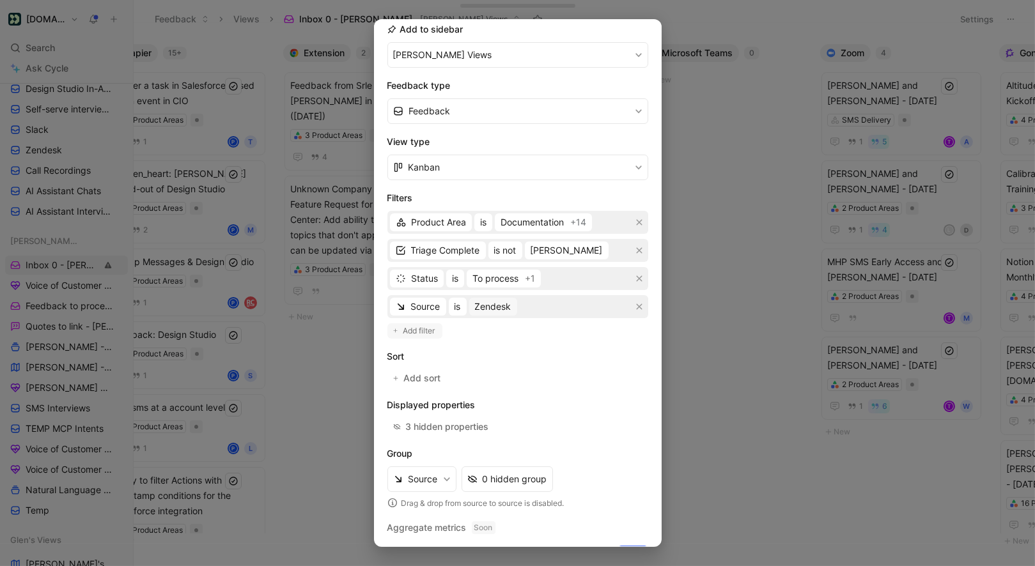
click at [426, 336] on span "Add filter" at bounding box center [419, 331] width 33 height 13
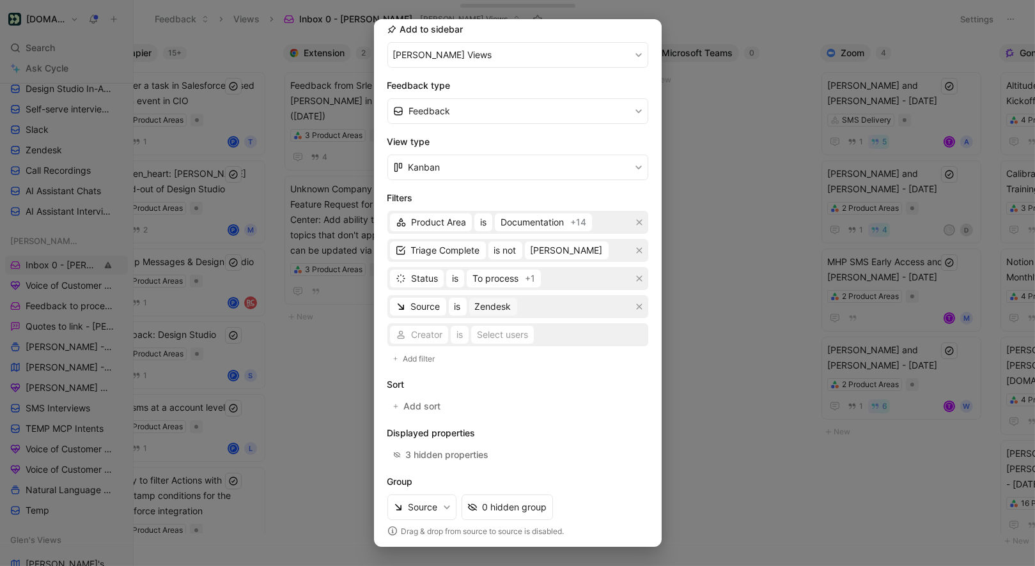
click at [423, 337] on div "Creator is Select users" at bounding box center [517, 334] width 261 height 23
click at [423, 337] on span "Creator" at bounding box center [426, 334] width 31 height 15
click at [426, 335] on span "Creator" at bounding box center [426, 334] width 31 height 15
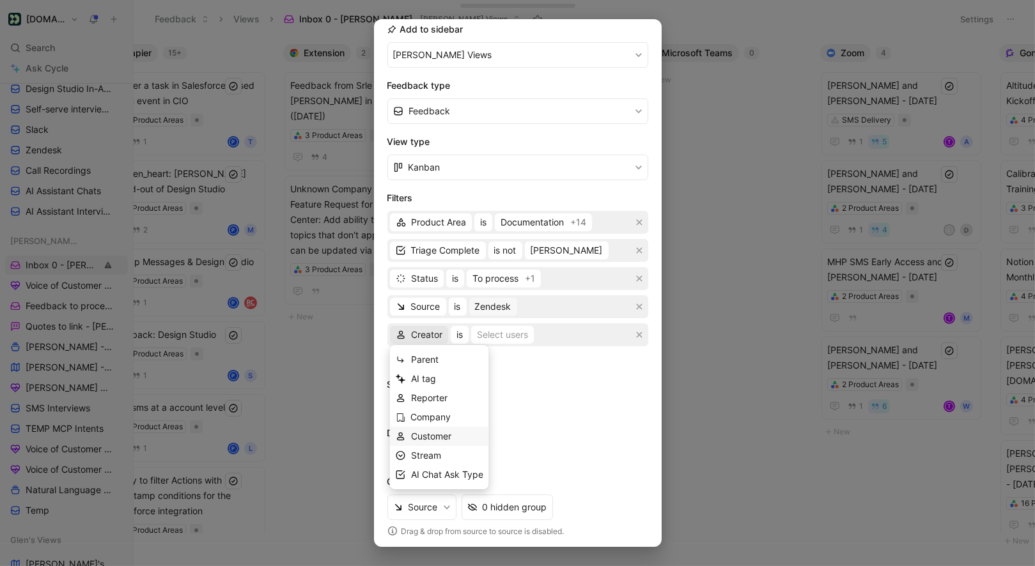
click at [422, 442] on div "Customer" at bounding box center [447, 436] width 72 height 15
click at [427, 340] on span "Creator" at bounding box center [426, 334] width 31 height 15
click at [433, 327] on span "Customer" at bounding box center [431, 334] width 40 height 15
click at [432, 449] on div "Stream" at bounding box center [447, 455] width 72 height 15
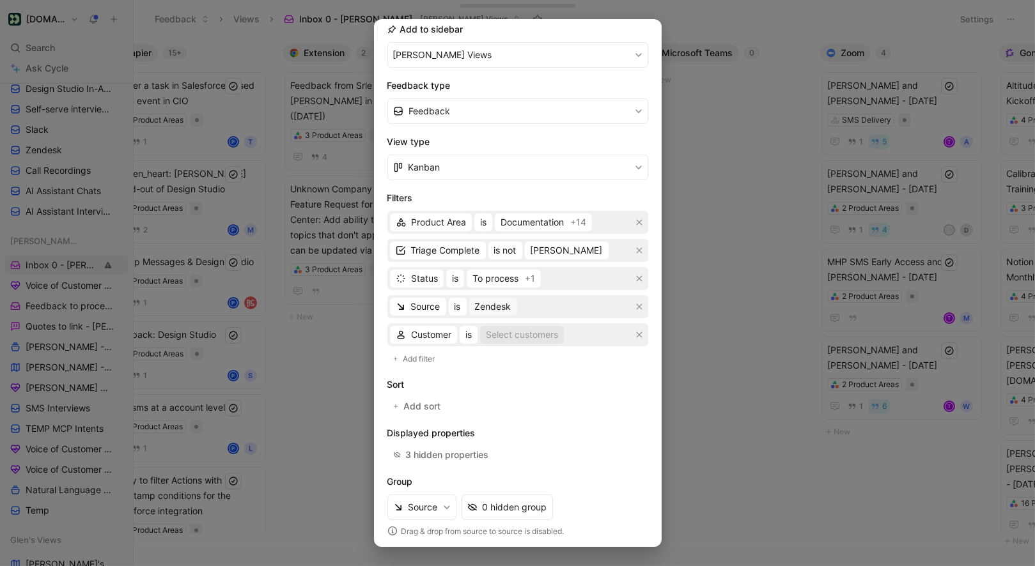
click at [503, 341] on div "Select customers" at bounding box center [522, 334] width 72 height 15
click at [505, 338] on div "Select values" at bounding box center [503, 334] width 56 height 15
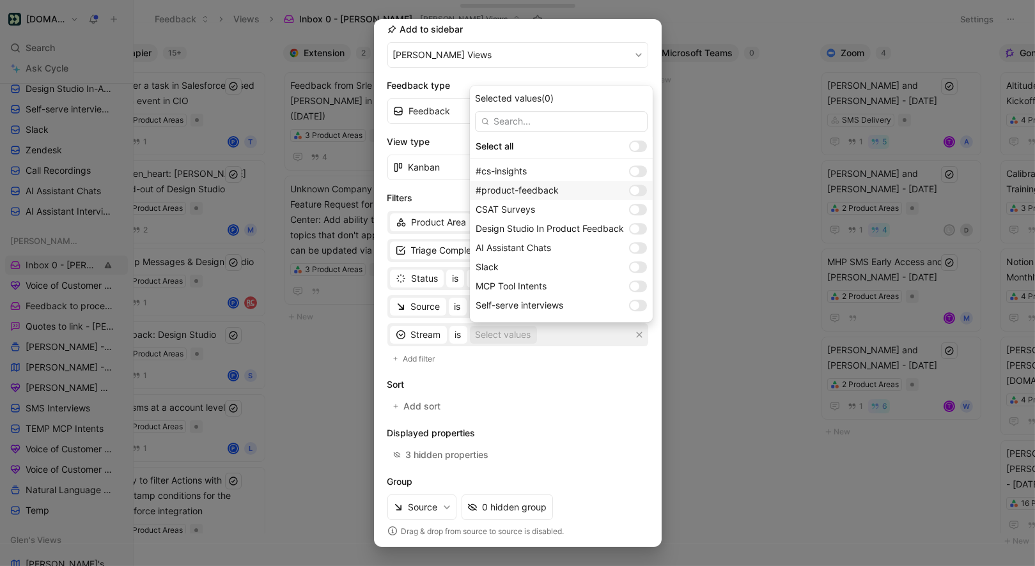
click at [637, 187] on div at bounding box center [634, 190] width 9 height 9
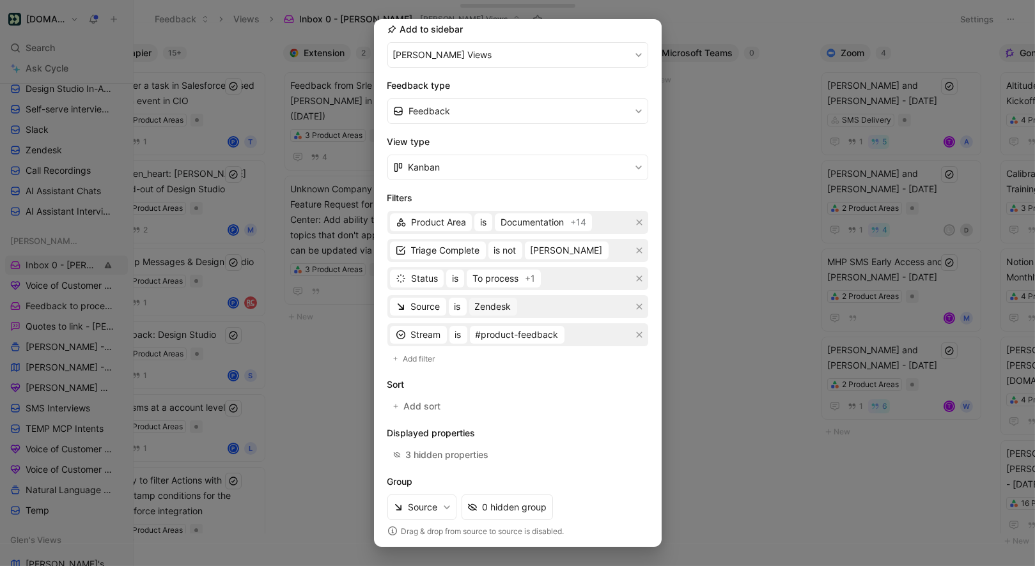
scroll to position [204, 0]
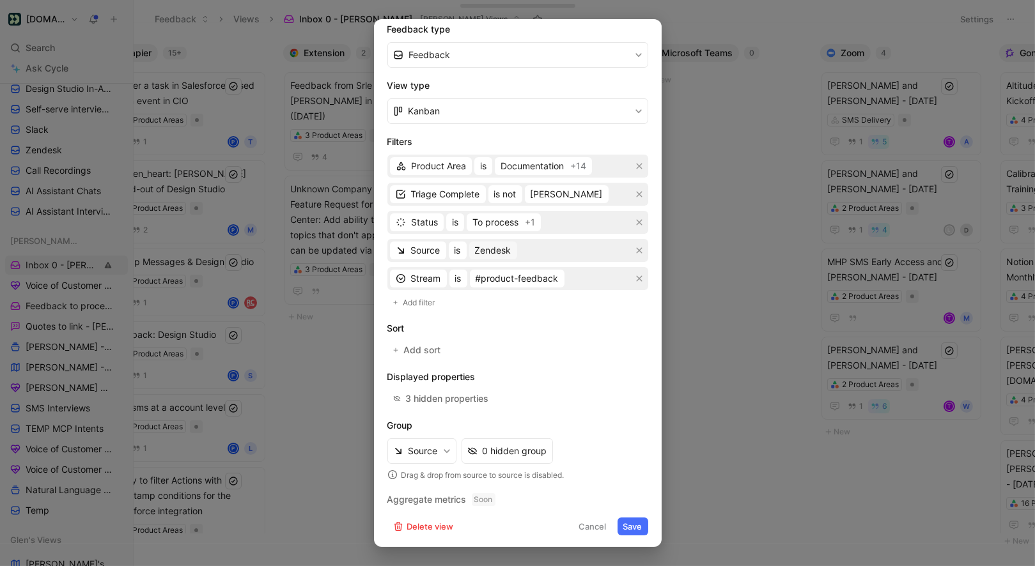
click at [639, 525] on button "Save" at bounding box center [632, 527] width 31 height 18
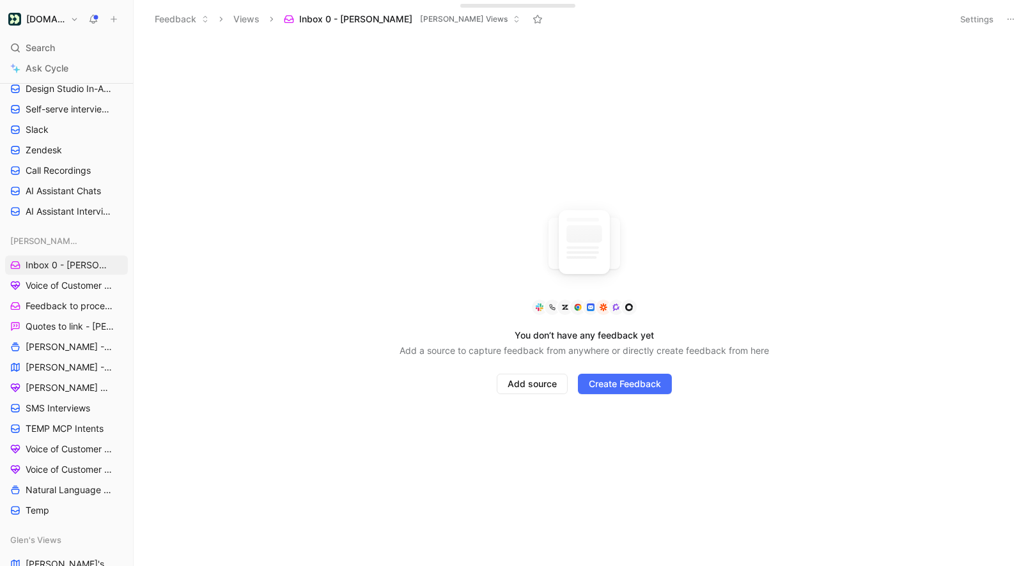
click at [962, 22] on button "Settings" at bounding box center [976, 19] width 45 height 18
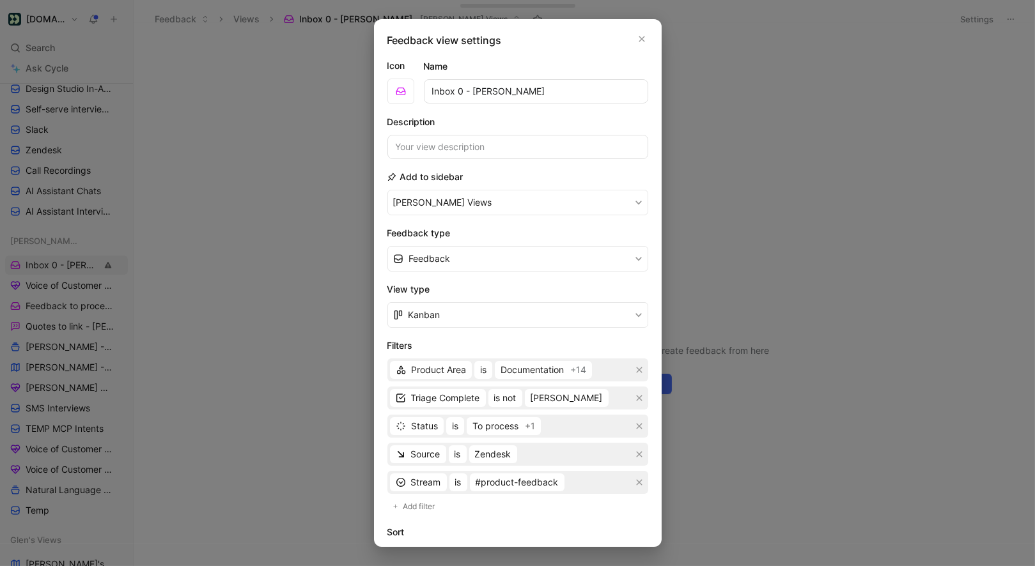
scroll to position [26, 0]
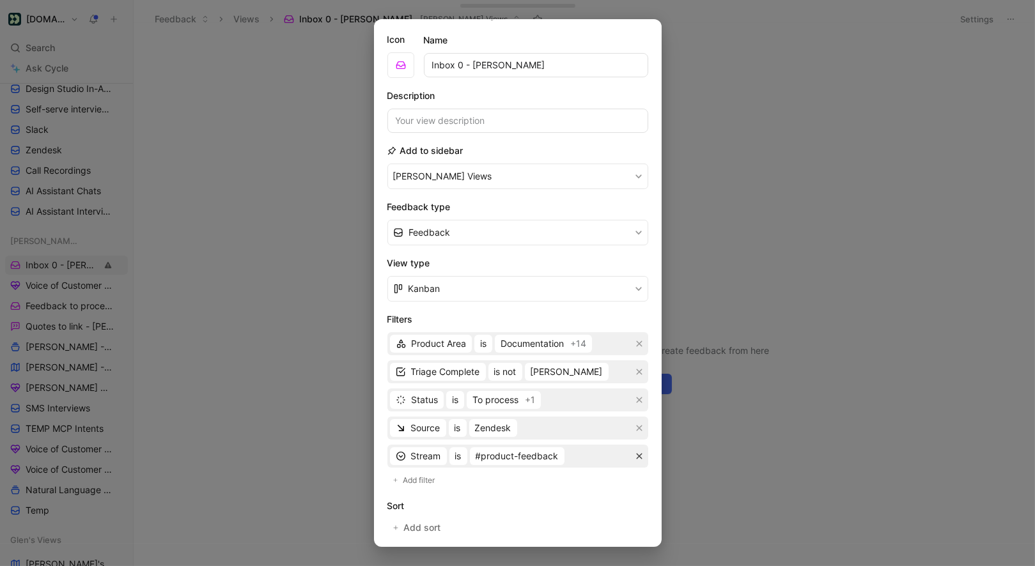
click at [638, 456] on icon "button" at bounding box center [639, 456] width 8 height 8
click at [582, 479] on h2 "Sort" at bounding box center [517, 477] width 261 height 15
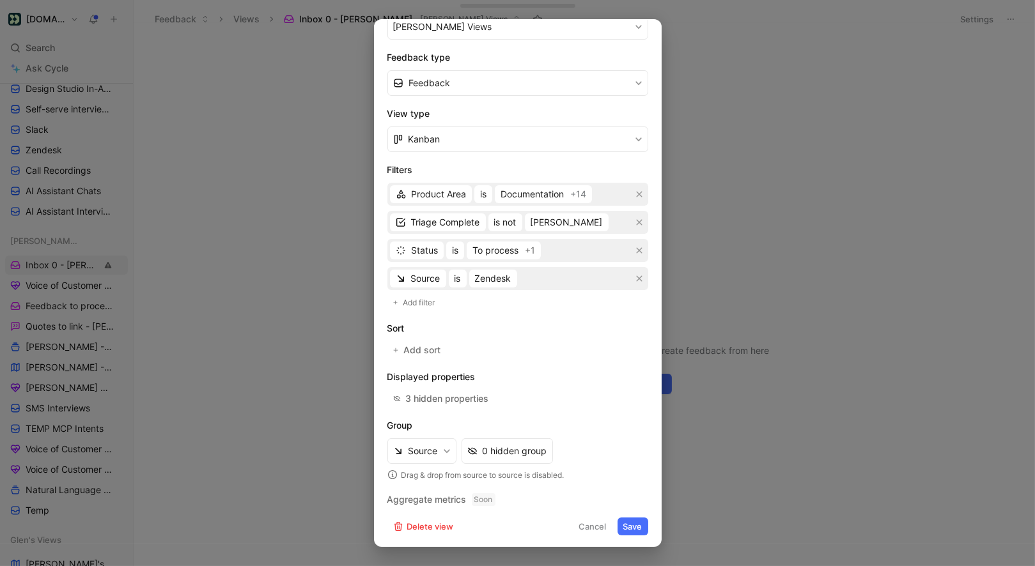
click at [628, 529] on button "Save" at bounding box center [632, 527] width 31 height 18
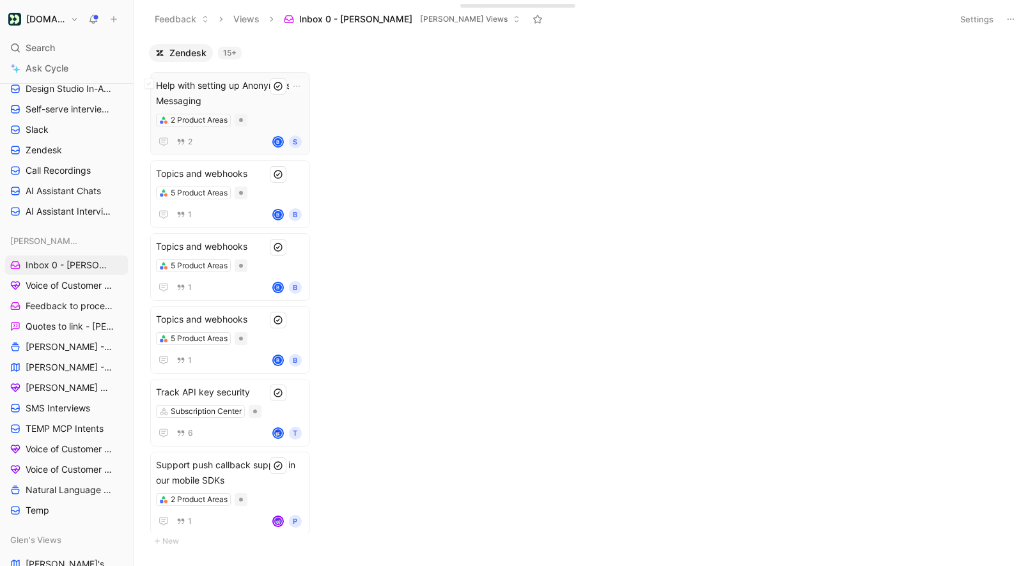
click at [274, 114] on div "2 Product Areas" at bounding box center [230, 120] width 148 height 13
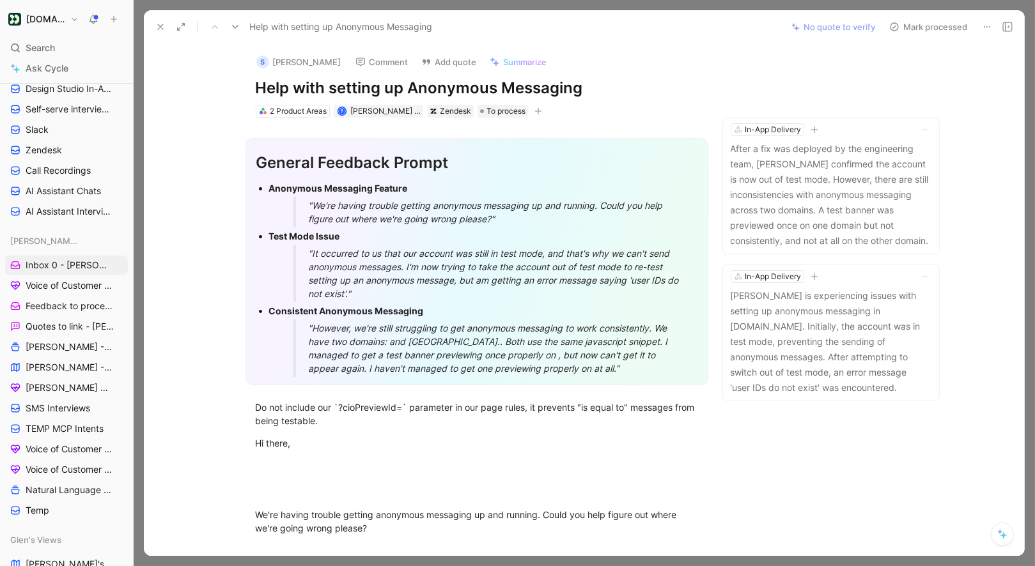
click at [985, 22] on icon at bounding box center [987, 27] width 10 height 10
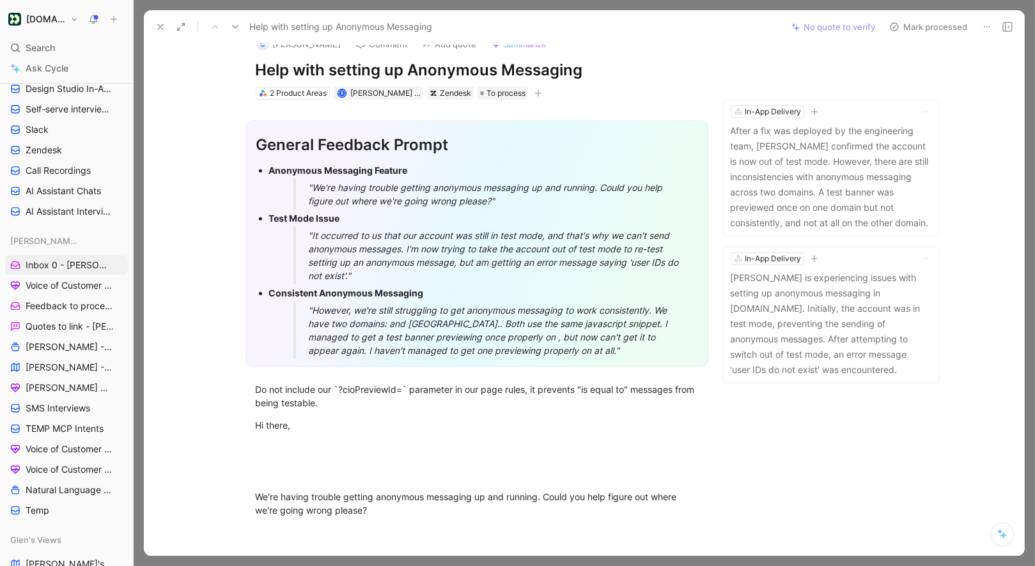
scroll to position [26, 0]
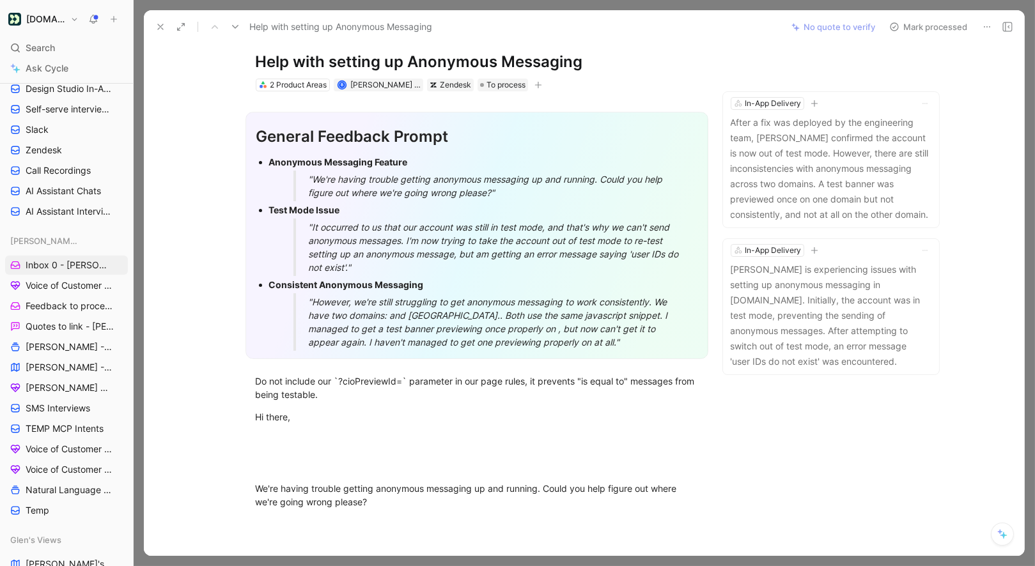
click at [164, 24] on icon at bounding box center [160, 27] width 10 height 10
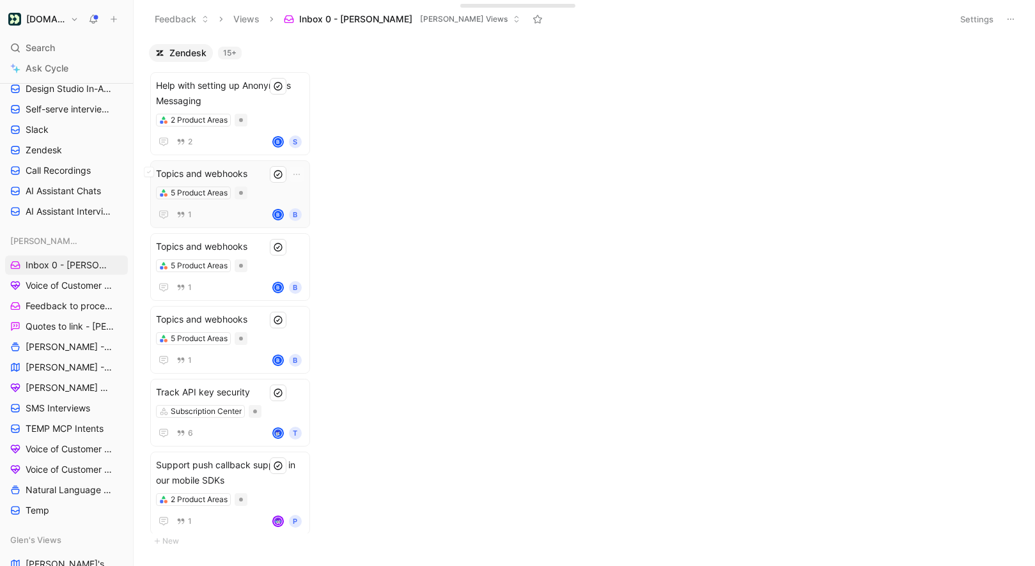
click at [263, 175] on span "Topics and webhooks" at bounding box center [230, 173] width 148 height 15
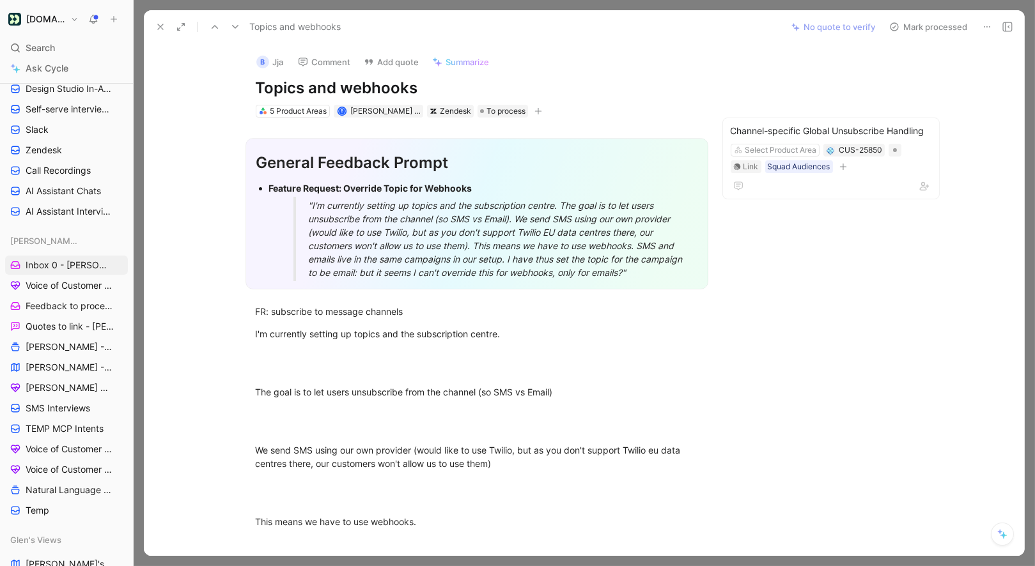
click at [949, 27] on button "Mark processed" at bounding box center [927, 27] width 89 height 18
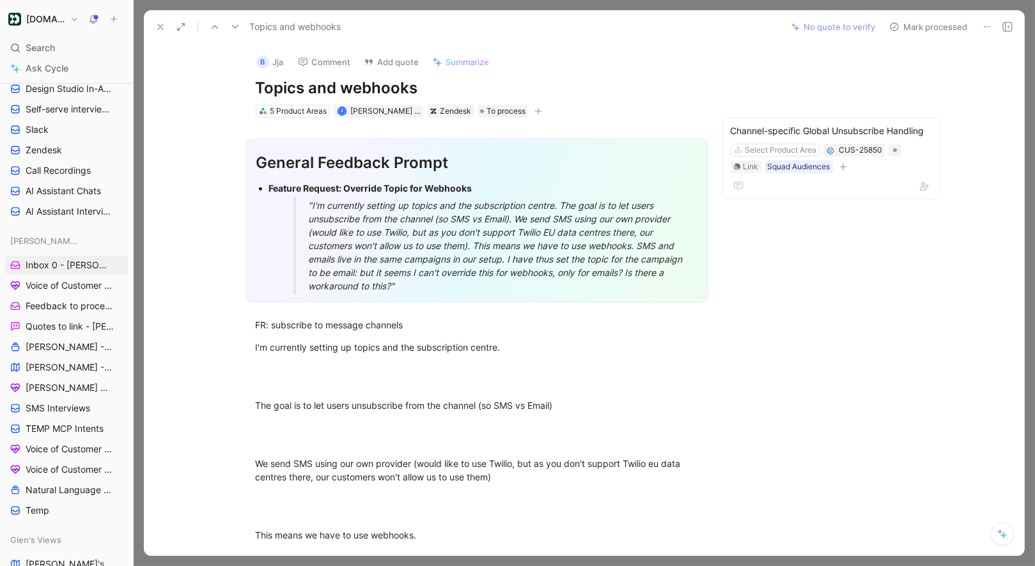
click at [979, 4] on div at bounding box center [584, 283] width 901 height 566
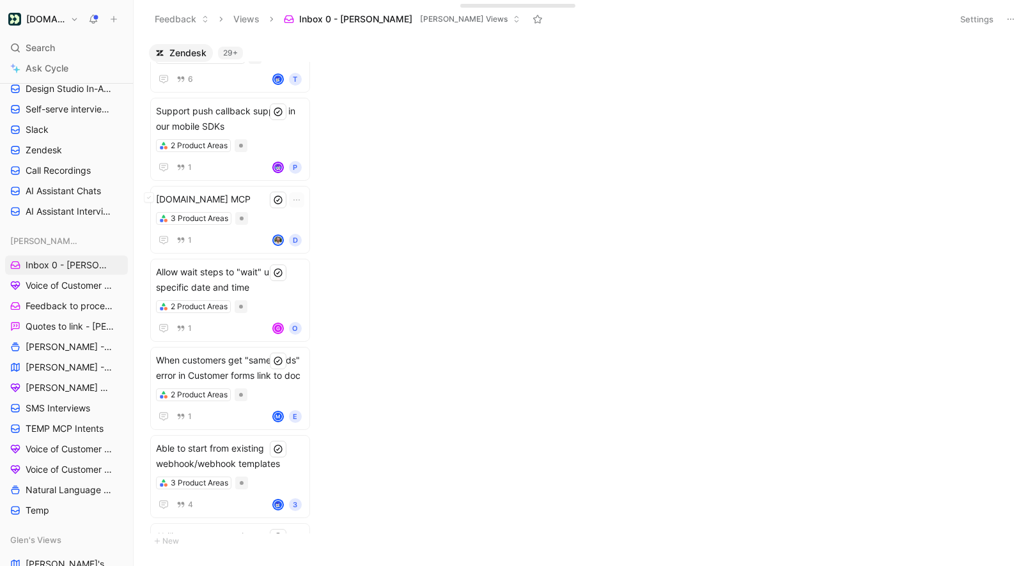
scroll to position [282, 0]
click at [267, 200] on span "[DOMAIN_NAME] MCP" at bounding box center [230, 198] width 148 height 15
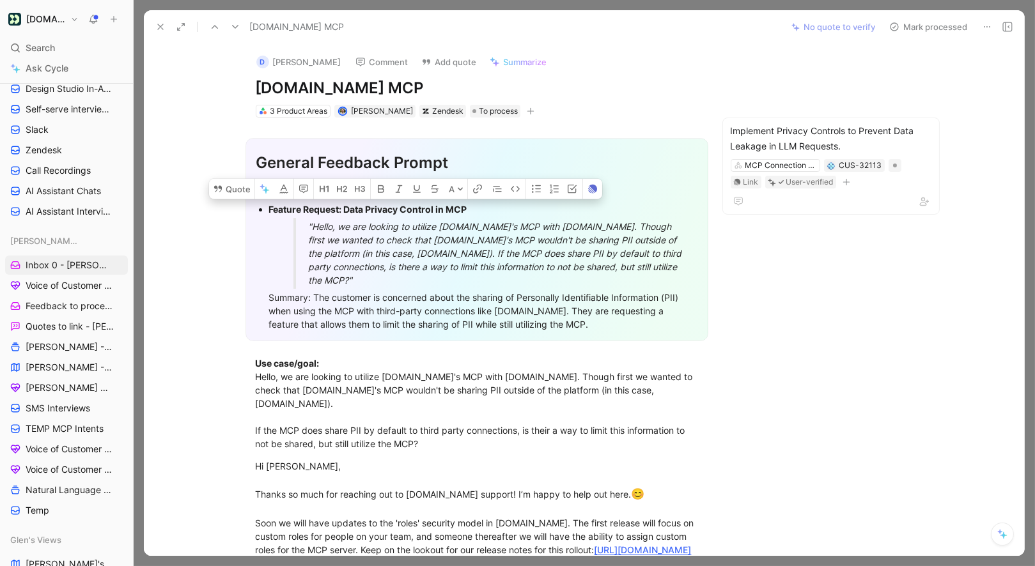
drag, startPoint x: 576, startPoint y: 310, endPoint x: 233, endPoint y: 213, distance: 357.3
click at [233, 213] on section "General Feedback Prompt Below is the analysis of the customer feedback received…" at bounding box center [477, 240] width 612 height 224
click at [231, 195] on button "Quote" at bounding box center [231, 189] width 45 height 20
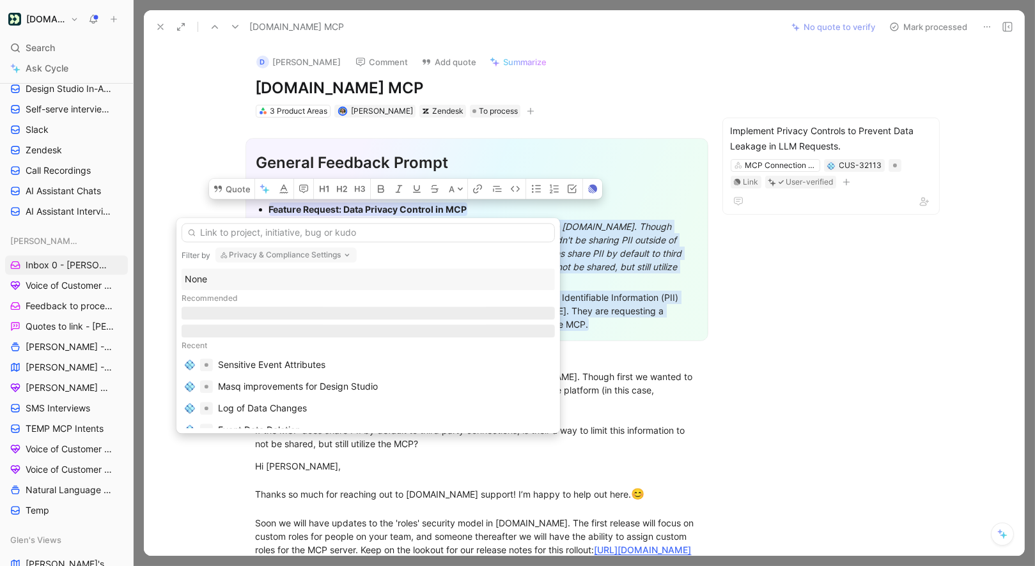
click at [243, 275] on div "None" at bounding box center [368, 279] width 367 height 15
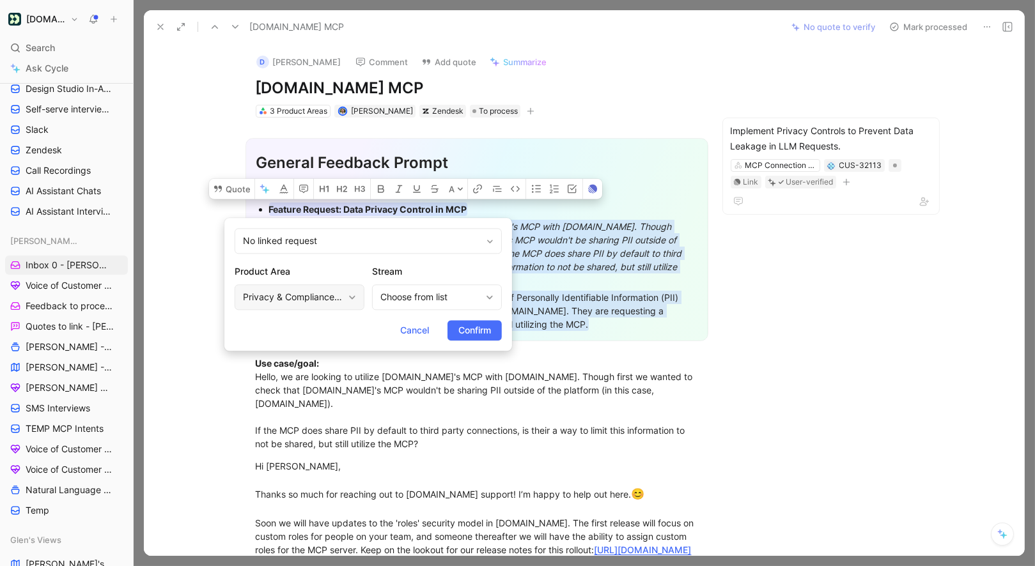
click at [311, 291] on div "Privacy & Compliance Settings" at bounding box center [293, 296] width 100 height 15
type input "mcp"
click at [265, 353] on span "Connection Server" at bounding box center [225, 351] width 77 height 11
click at [467, 331] on span "Confirm" at bounding box center [474, 330] width 33 height 15
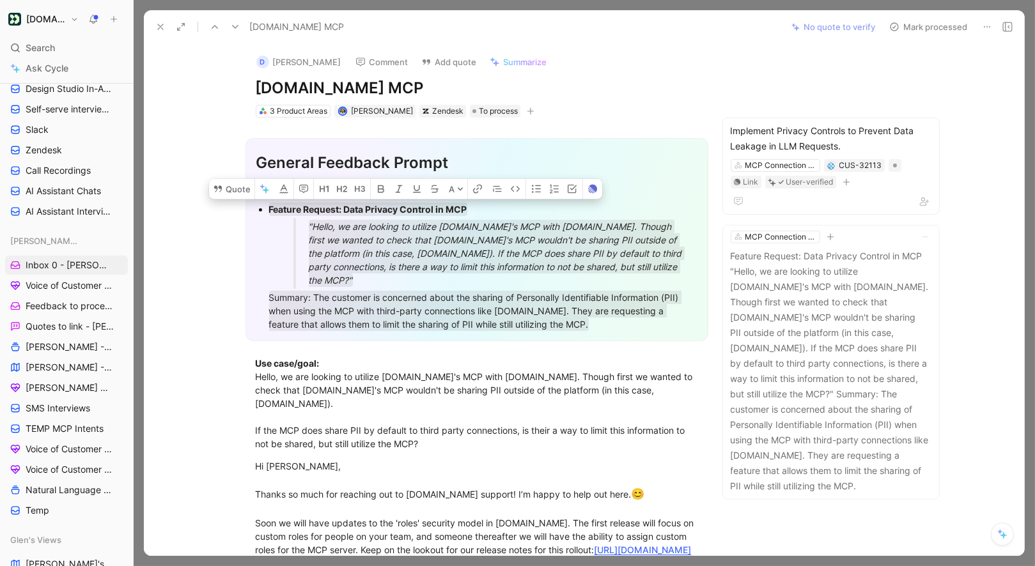
click at [938, 31] on button "Mark processed" at bounding box center [927, 27] width 89 height 18
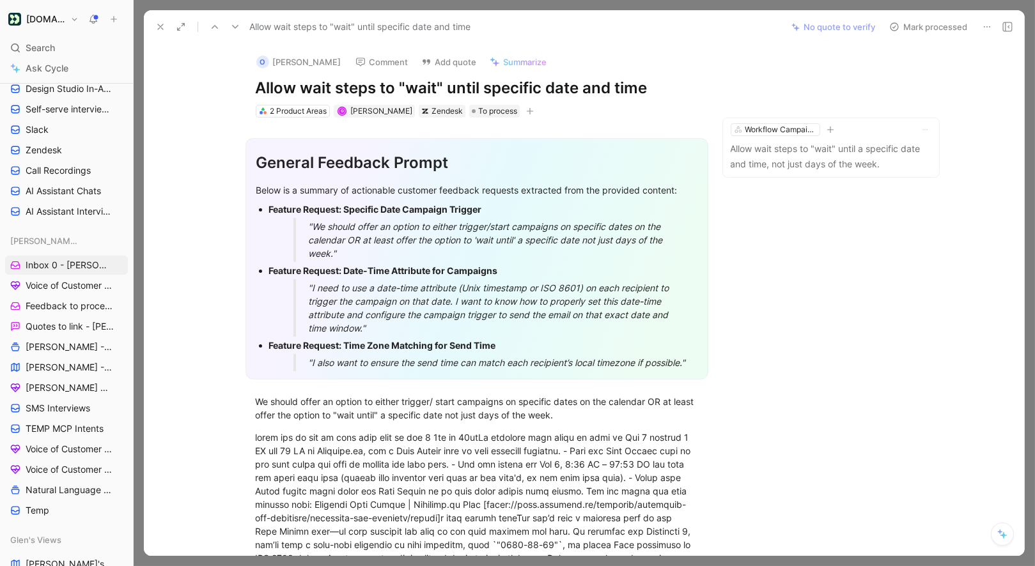
click at [168, 33] on button at bounding box center [160, 27] width 18 height 18
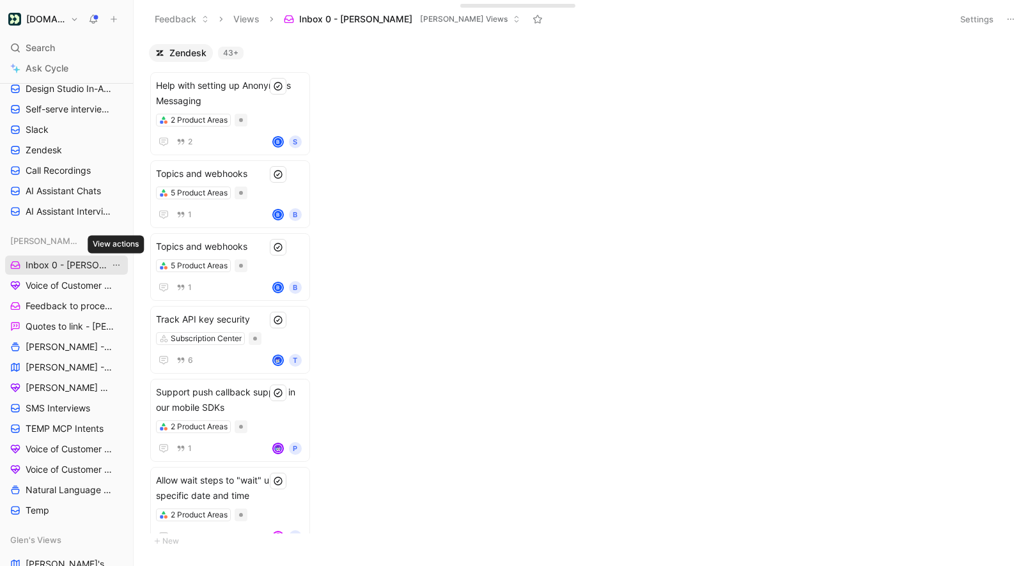
click at [115, 265] on icon "View actions" at bounding box center [116, 265] width 10 height 10
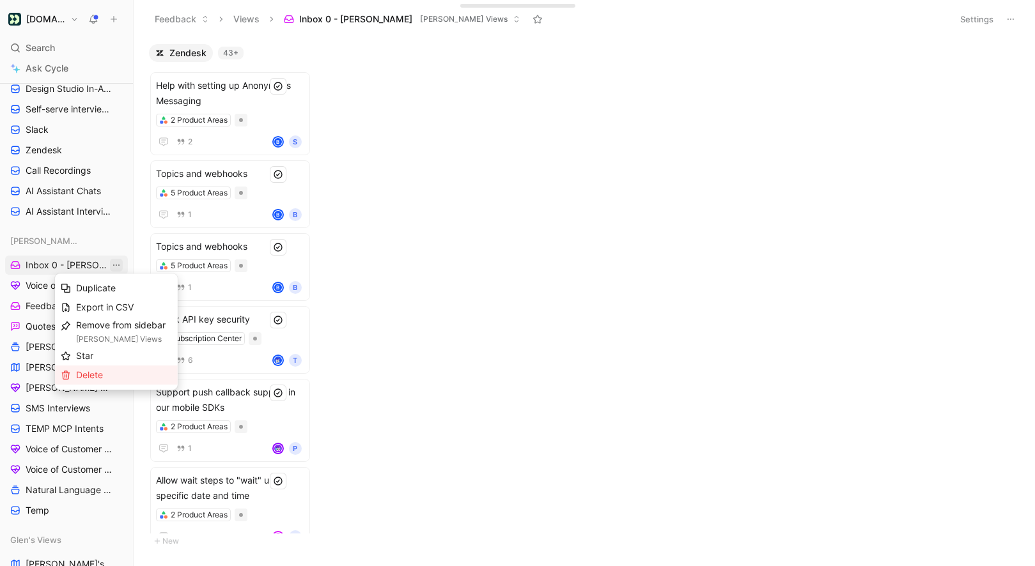
click at [107, 369] on div "Delete" at bounding box center [124, 374] width 96 height 15
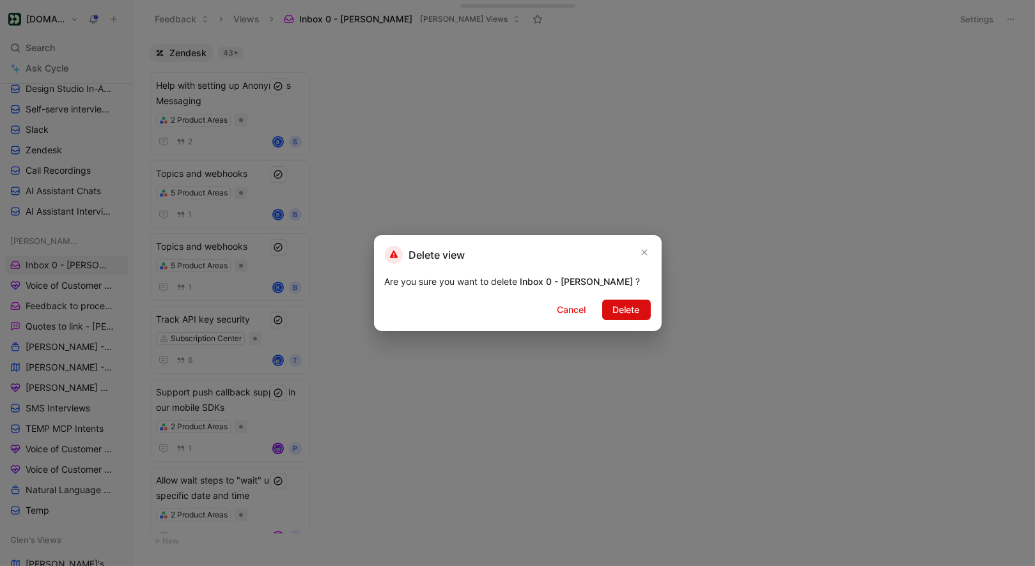
click at [642, 300] on button "Delete" at bounding box center [626, 310] width 49 height 20
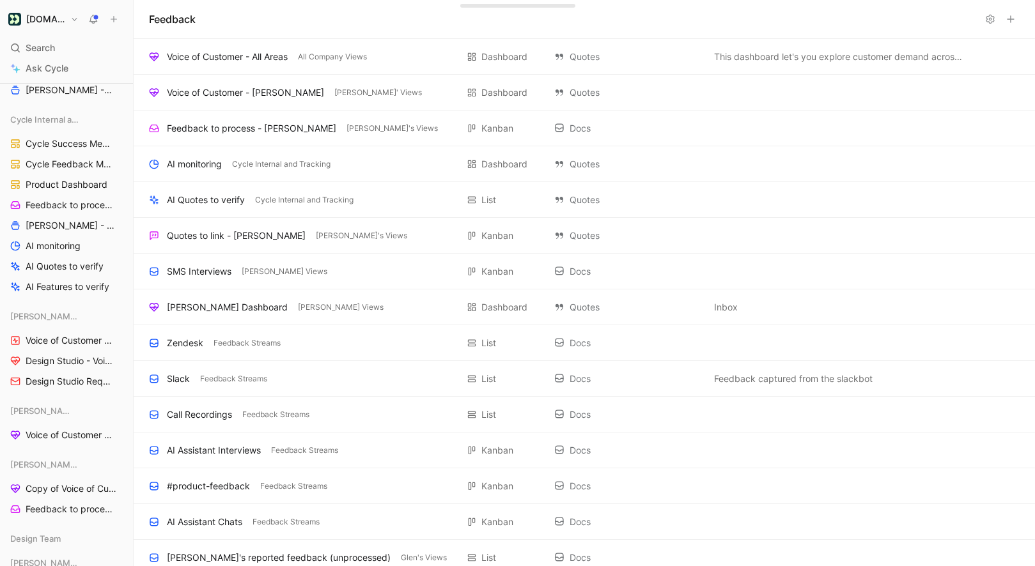
scroll to position [1270, 0]
click at [77, 184] on span "Product Dashboard" at bounding box center [67, 185] width 82 height 13
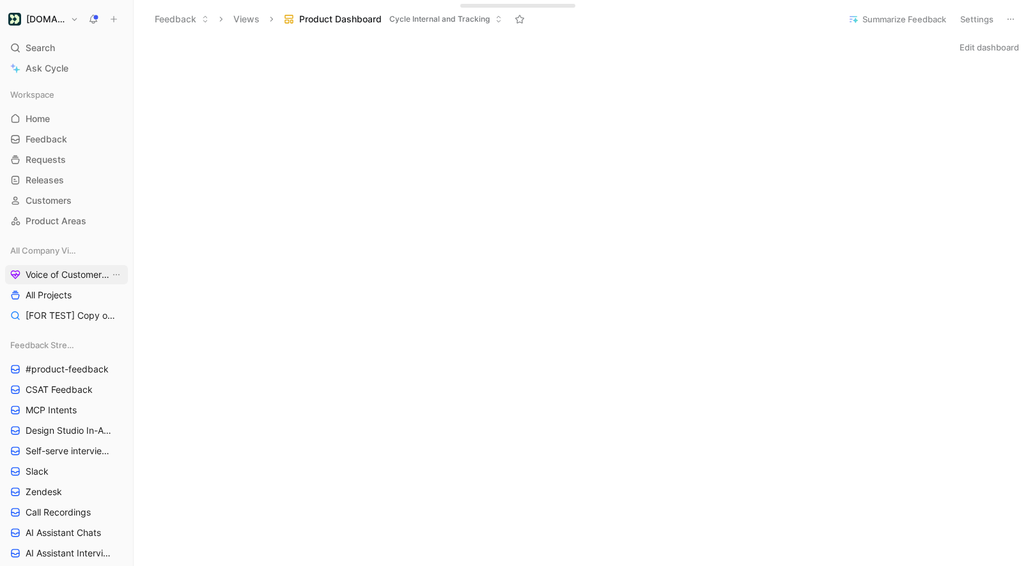
click at [71, 272] on span "Voice of Customer - All Areas" at bounding box center [68, 274] width 84 height 13
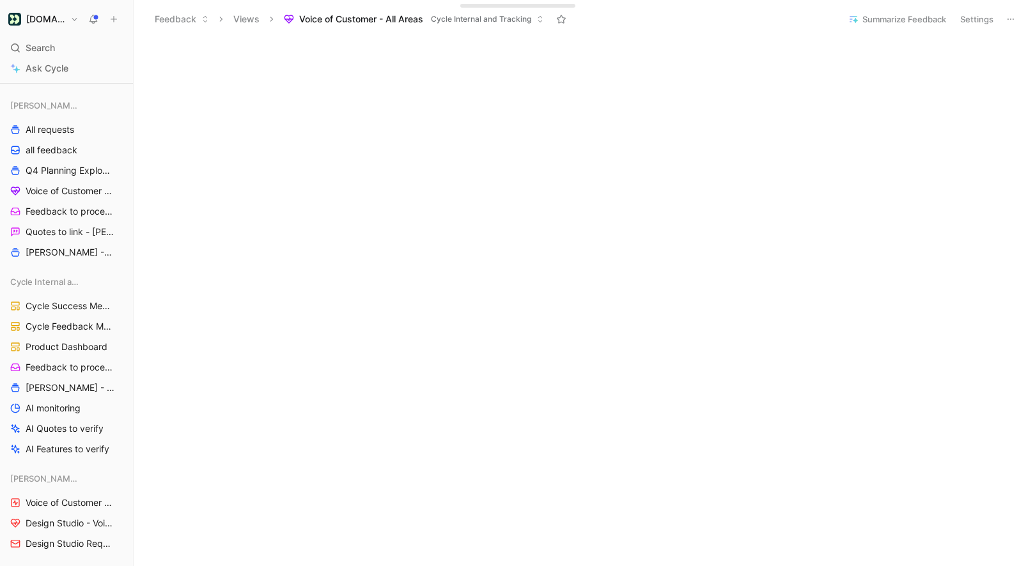
scroll to position [1121, 0]
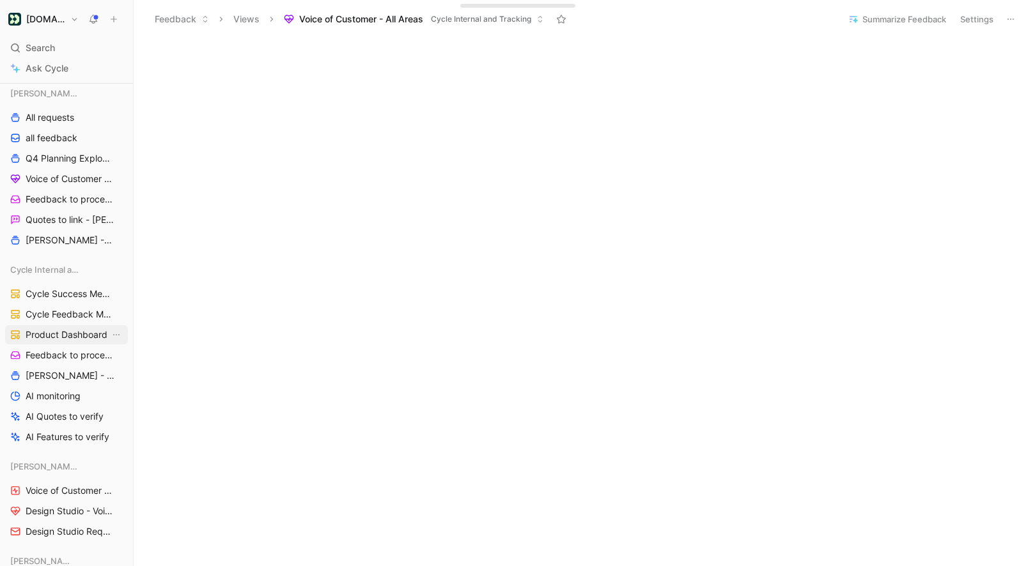
click at [64, 328] on span "Product Dashboard" at bounding box center [67, 334] width 82 height 13
click at [982, 53] on button "Edit dashboard" at bounding box center [988, 47] width 71 height 18
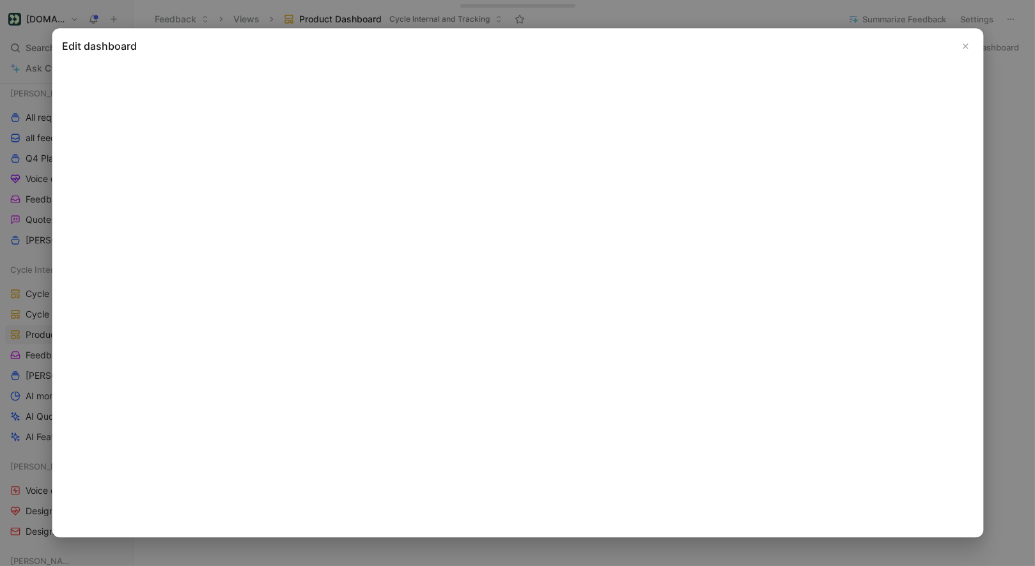
click at [968, 42] on icon "Close" at bounding box center [965, 46] width 9 height 9
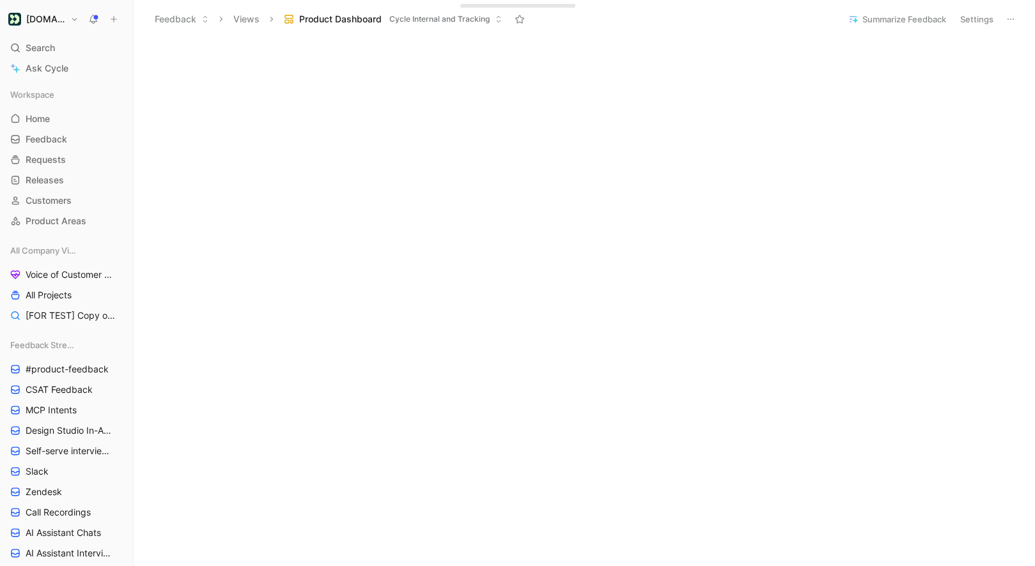
scroll to position [435, 0]
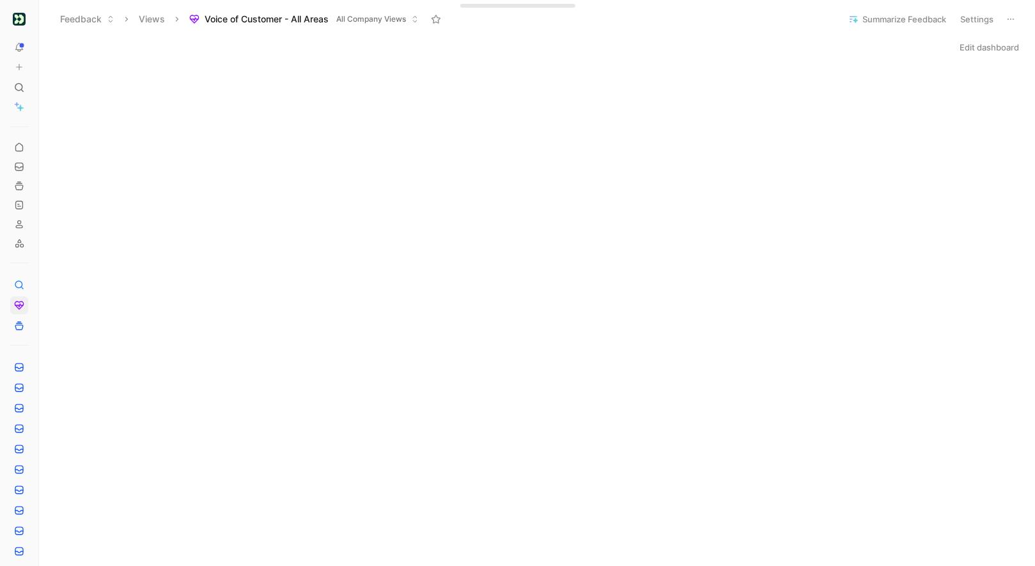
click at [42, 20] on icon at bounding box center [42, 19] width 10 height 10
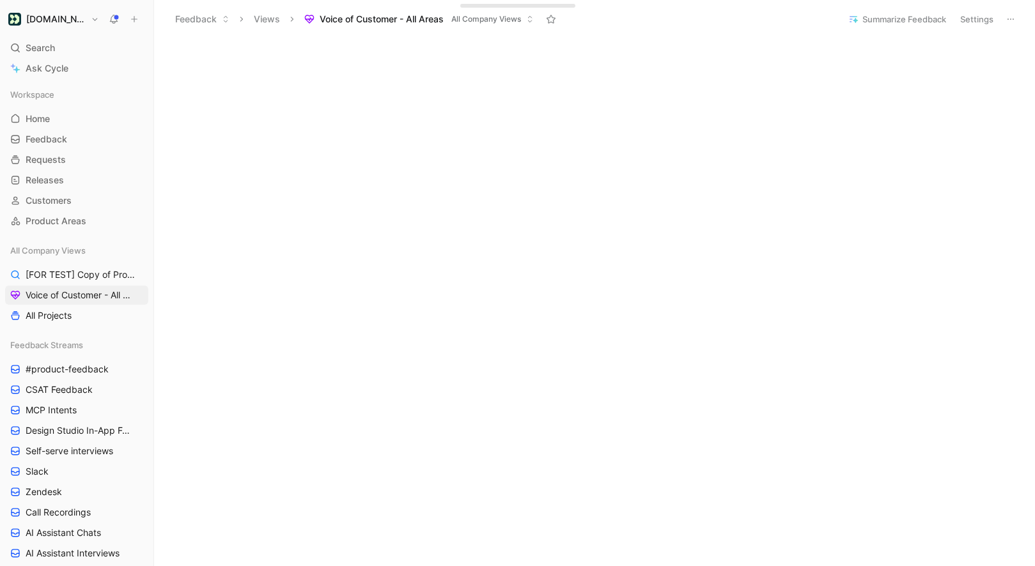
scroll to position [941, 0]
